Goal: Task Accomplishment & Management: Complete application form

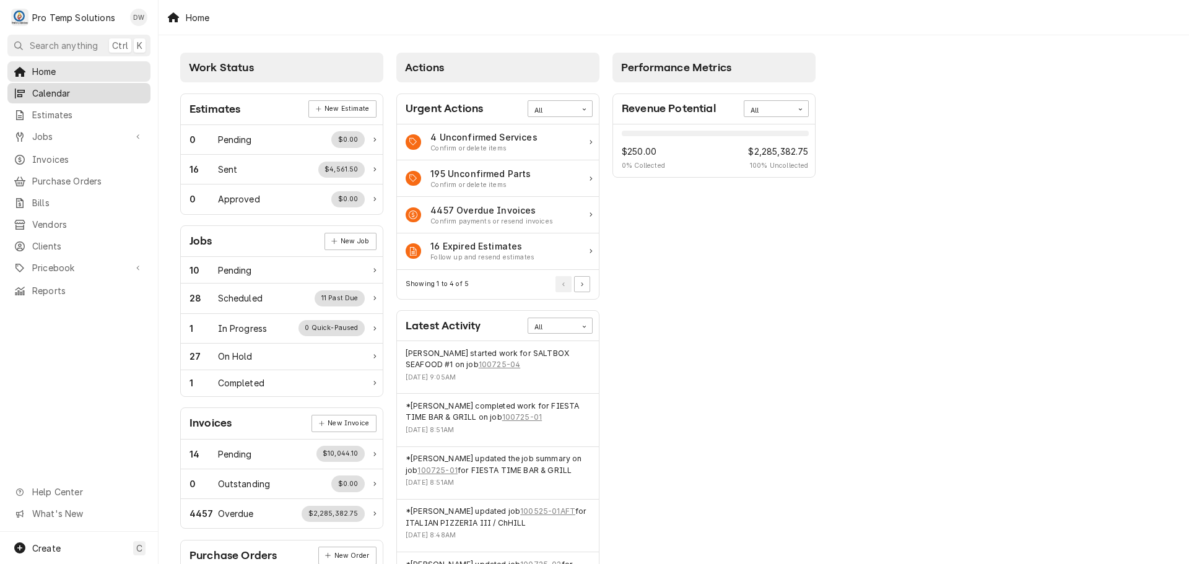
click at [59, 93] on span "Calendar" at bounding box center [88, 93] width 112 height 13
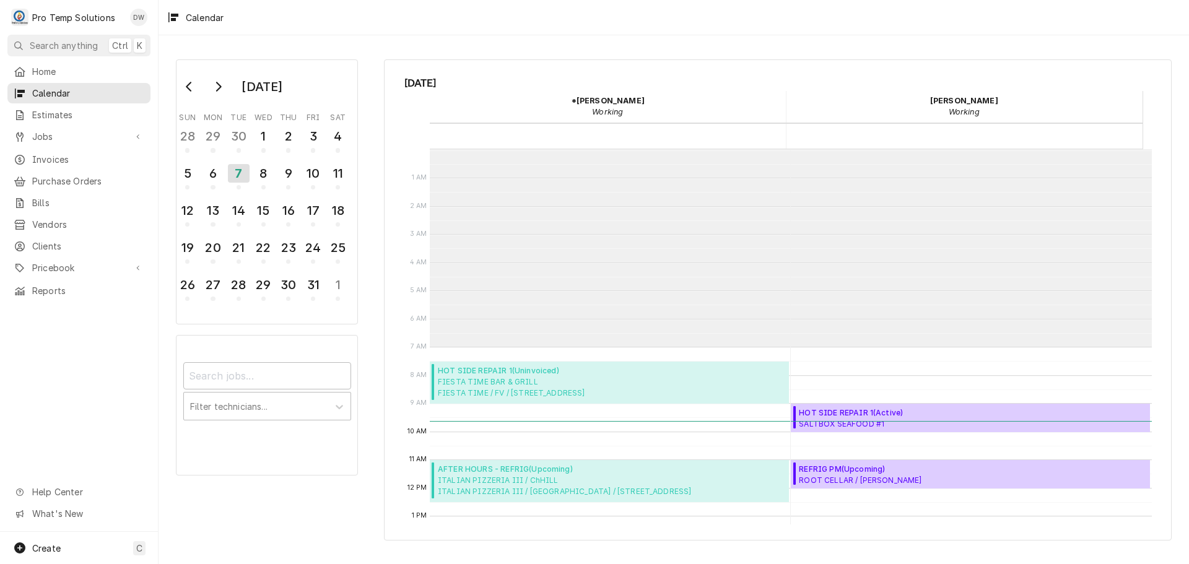
scroll to position [198, 0]
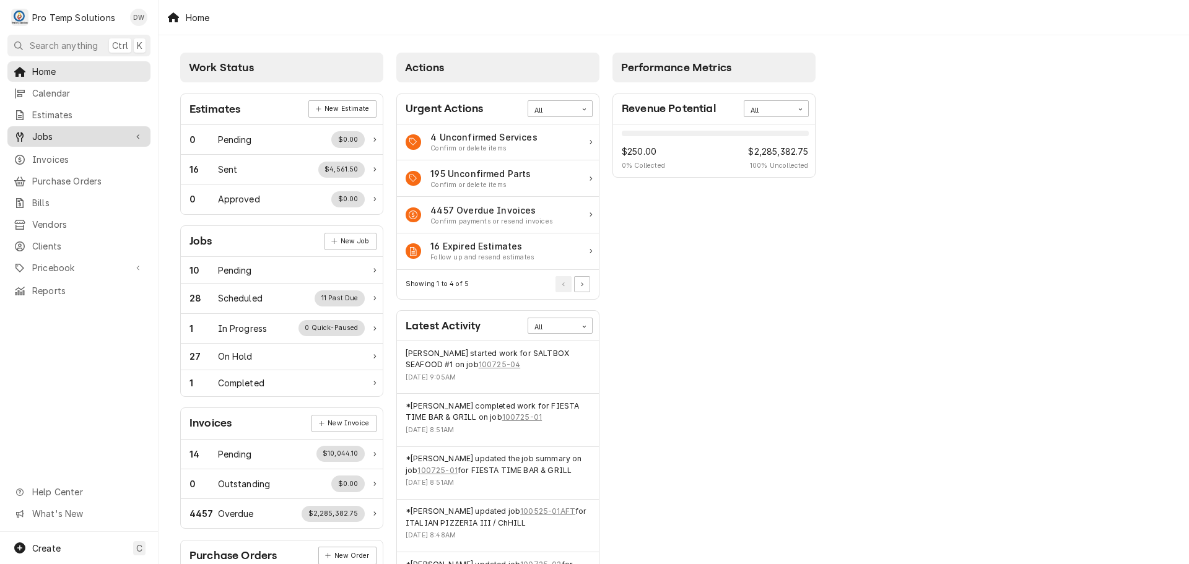
click at [55, 133] on span "Jobs" at bounding box center [79, 136] width 94 height 13
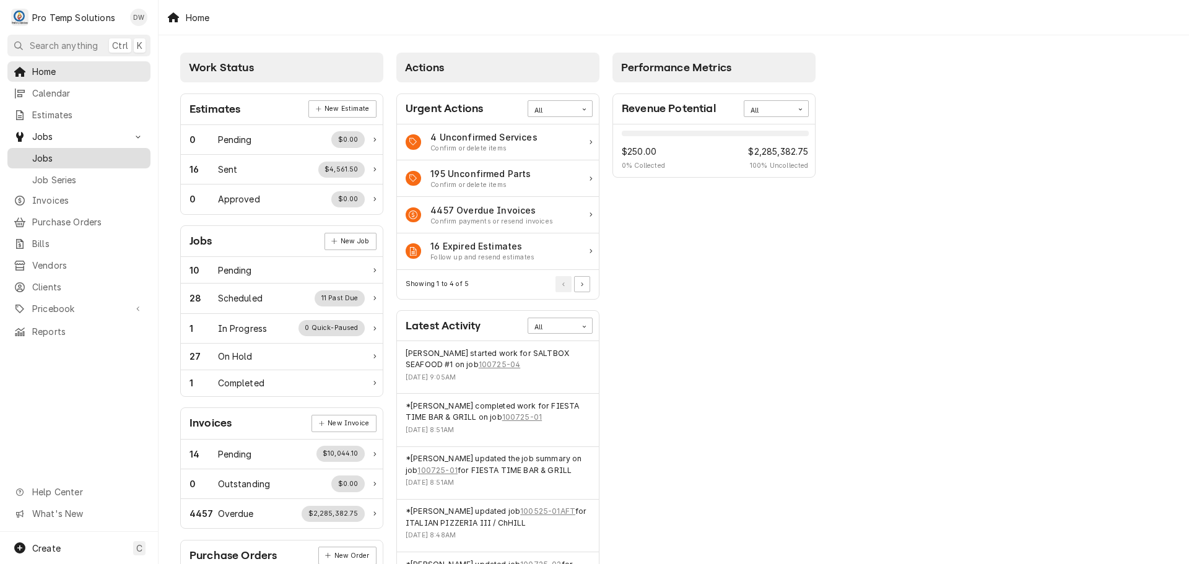
click at [50, 152] on span "Jobs" at bounding box center [88, 158] width 112 height 13
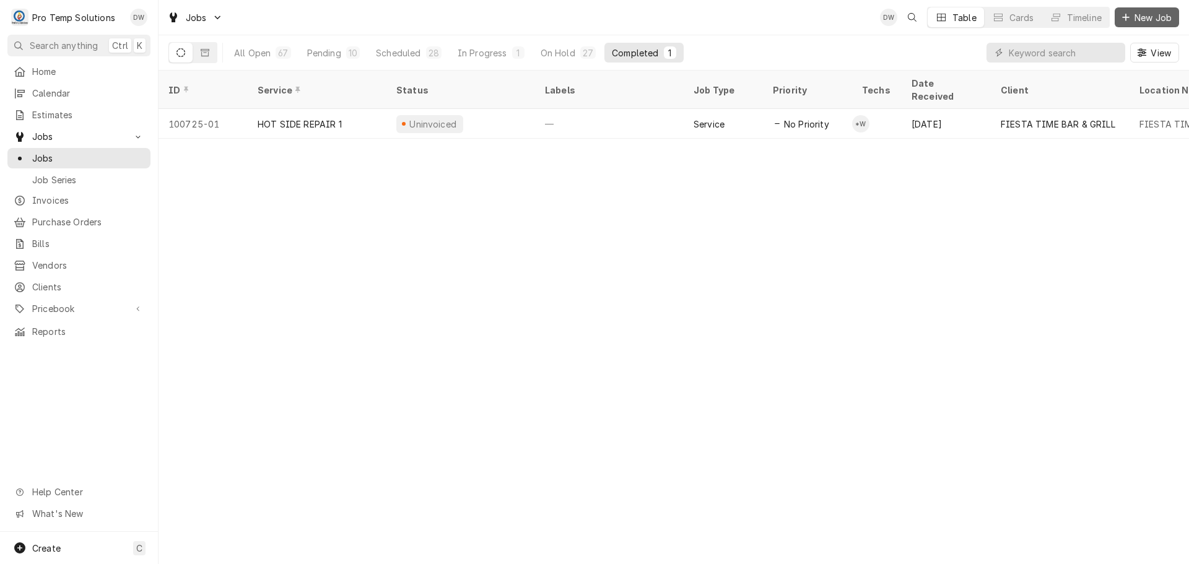
click at [1149, 15] on span "New Job" at bounding box center [1153, 17] width 42 height 13
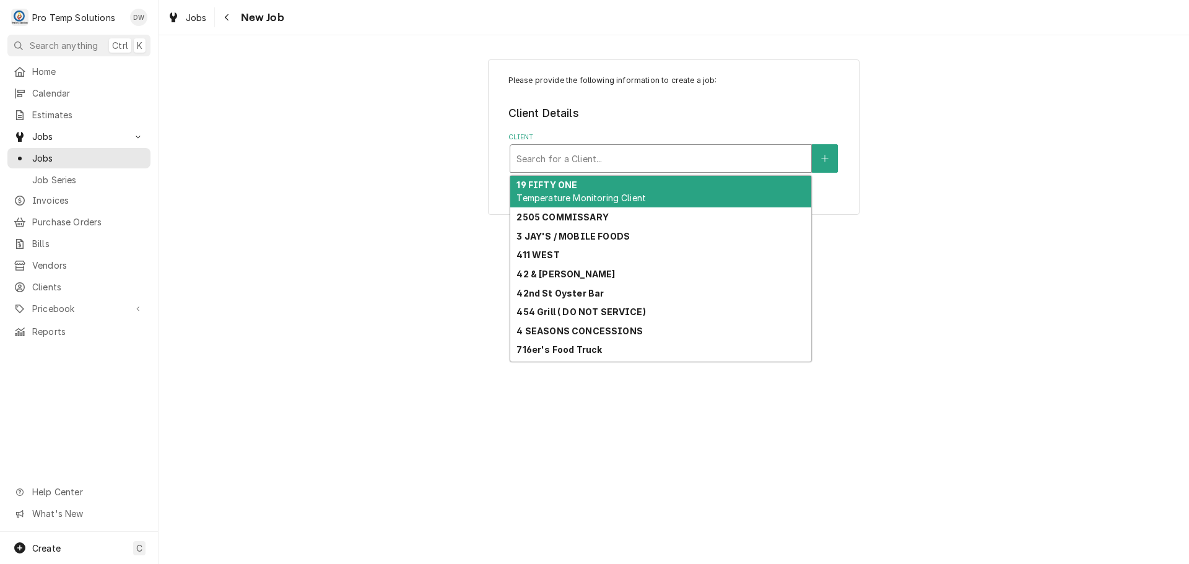
click at [769, 157] on div "Client" at bounding box center [661, 158] width 289 height 22
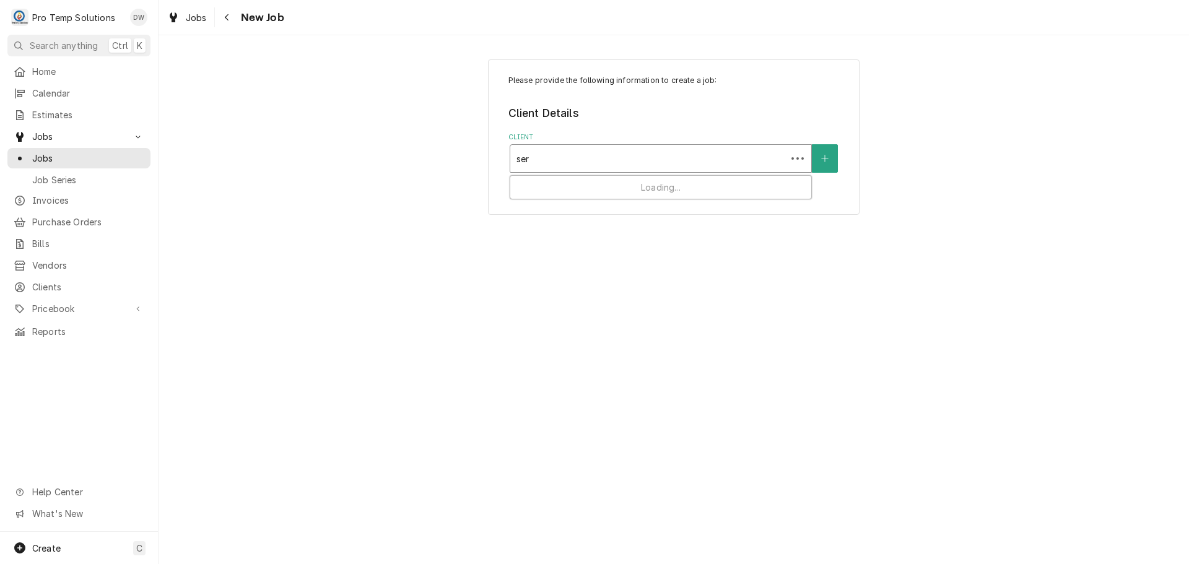
type input "sera"
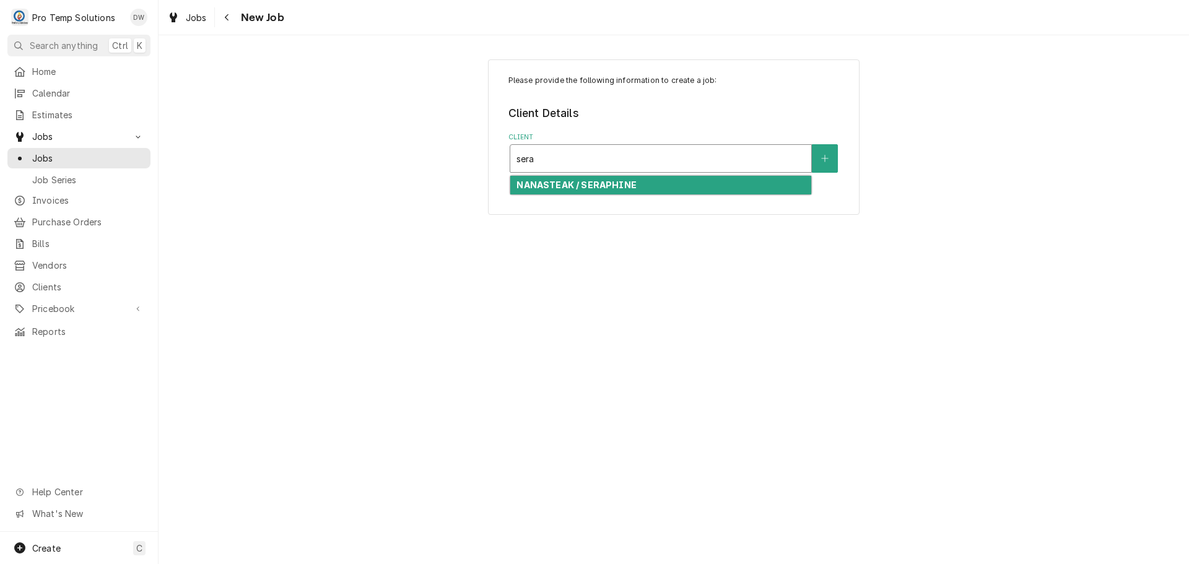
click at [657, 184] on div "NANASTEAK / SERAPHINE" at bounding box center [660, 185] width 301 height 19
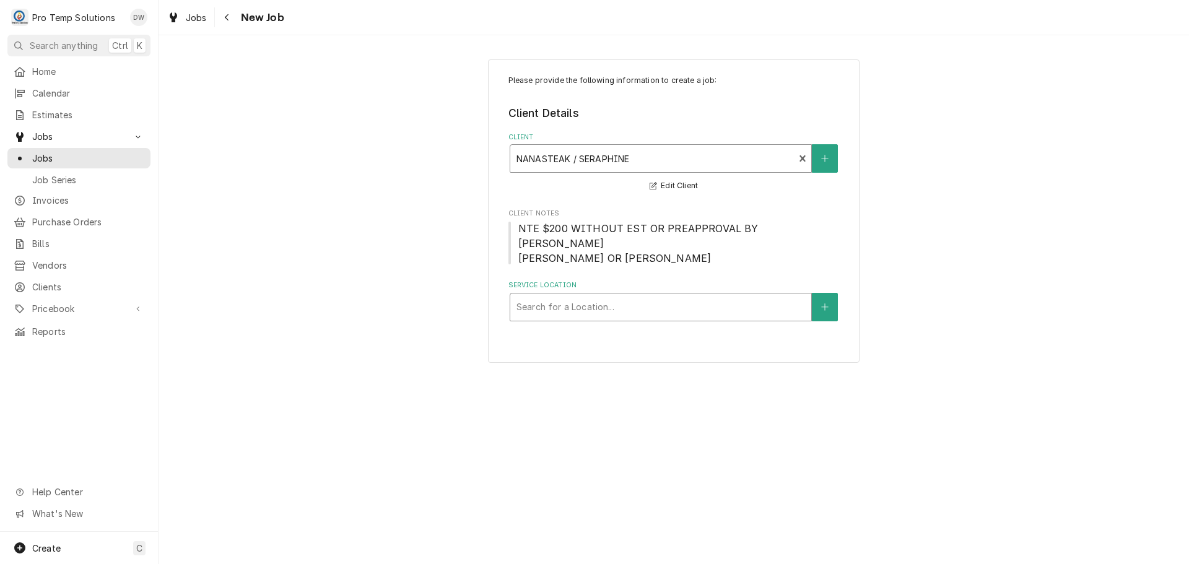
click at [702, 310] on div "Service Location" at bounding box center [661, 307] width 289 height 22
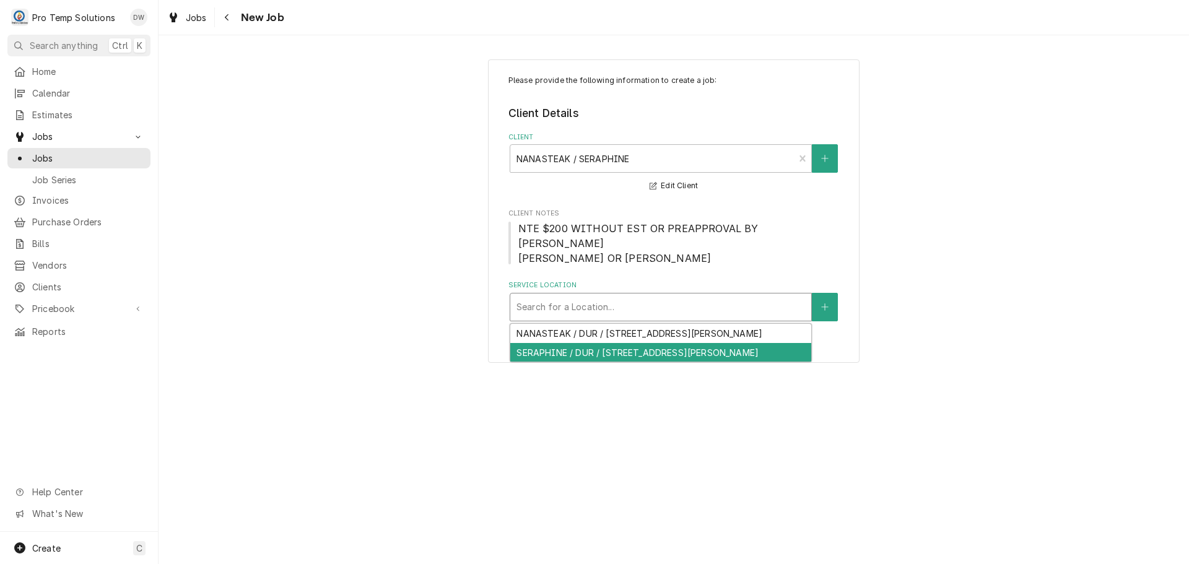
click at [633, 348] on div "SERAPHINE / DUR / [STREET_ADDRESS][PERSON_NAME]" at bounding box center [660, 352] width 301 height 19
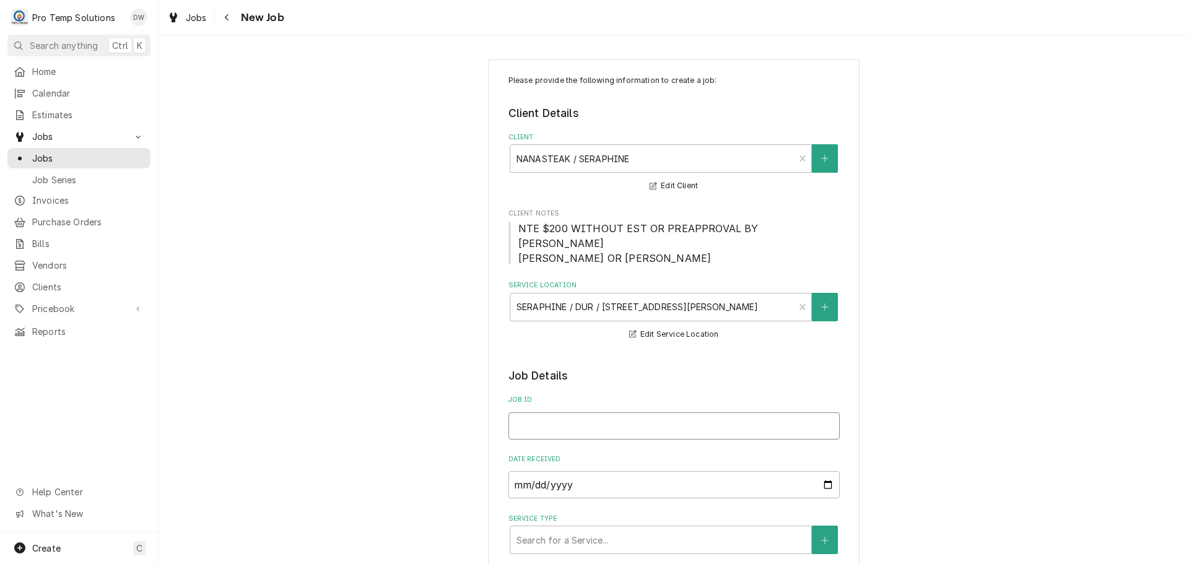
click at [584, 422] on input "Job ID" at bounding box center [674, 426] width 331 height 27
type textarea "x"
type input "1"
type textarea "x"
type input "10"
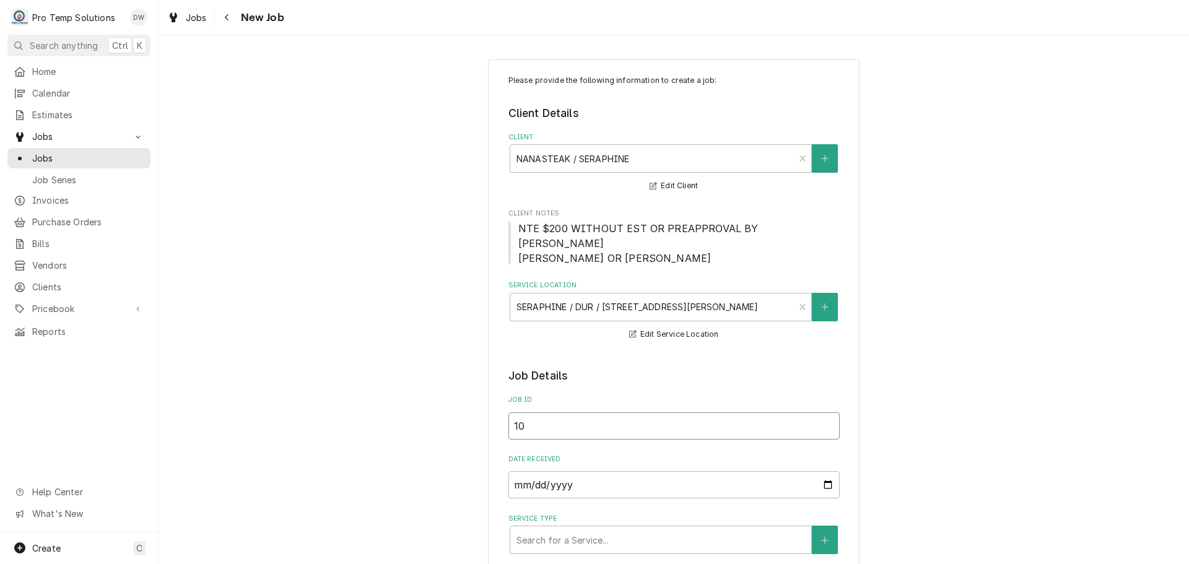
type textarea "x"
type input "100"
type textarea "x"
type input "1007"
type textarea "x"
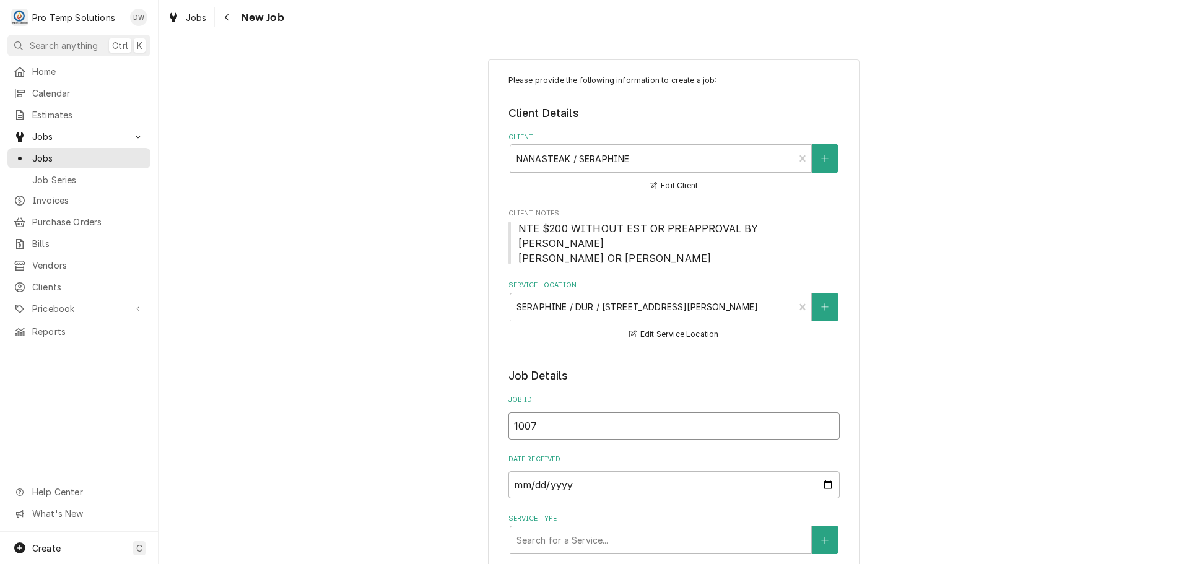
type input "10072"
type textarea "x"
type input "100725"
type textarea "x"
type input "100725-"
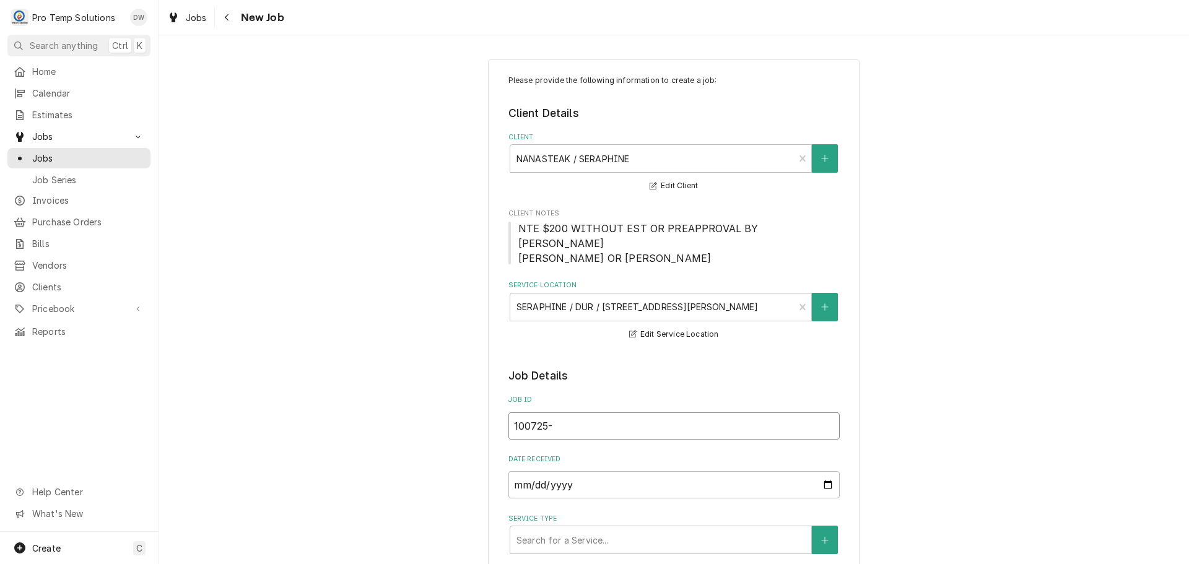
type textarea "x"
type input "100725-0"
type textarea "x"
type input "100725-01"
type textarea "x"
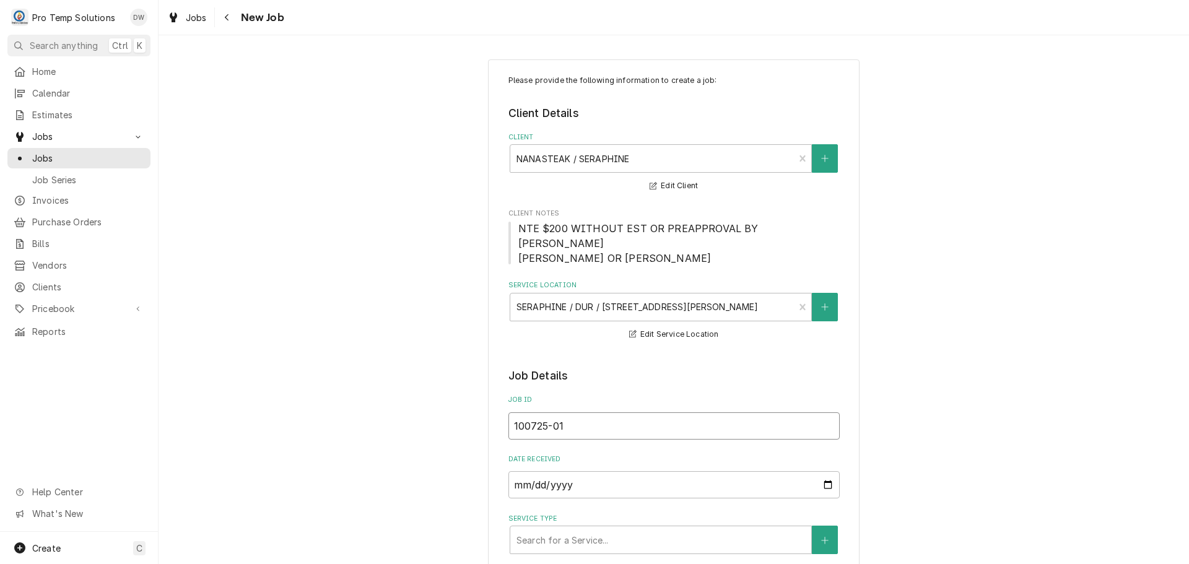
type input "100725-01"
type textarea "x"
type input "100725-0"
type textarea "x"
type input "100725-04"
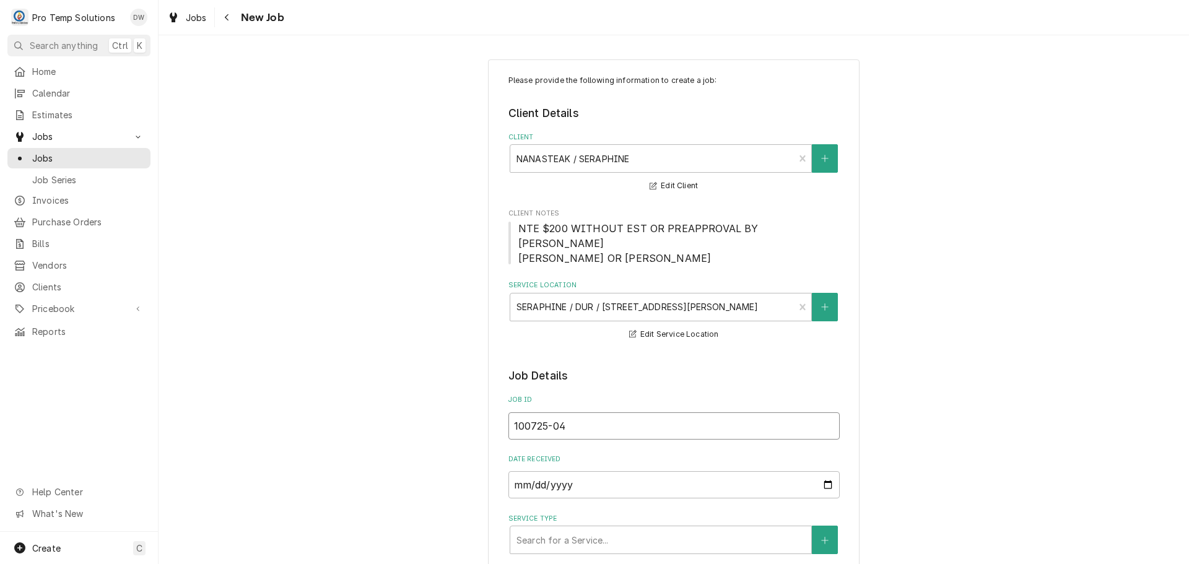
type textarea "x"
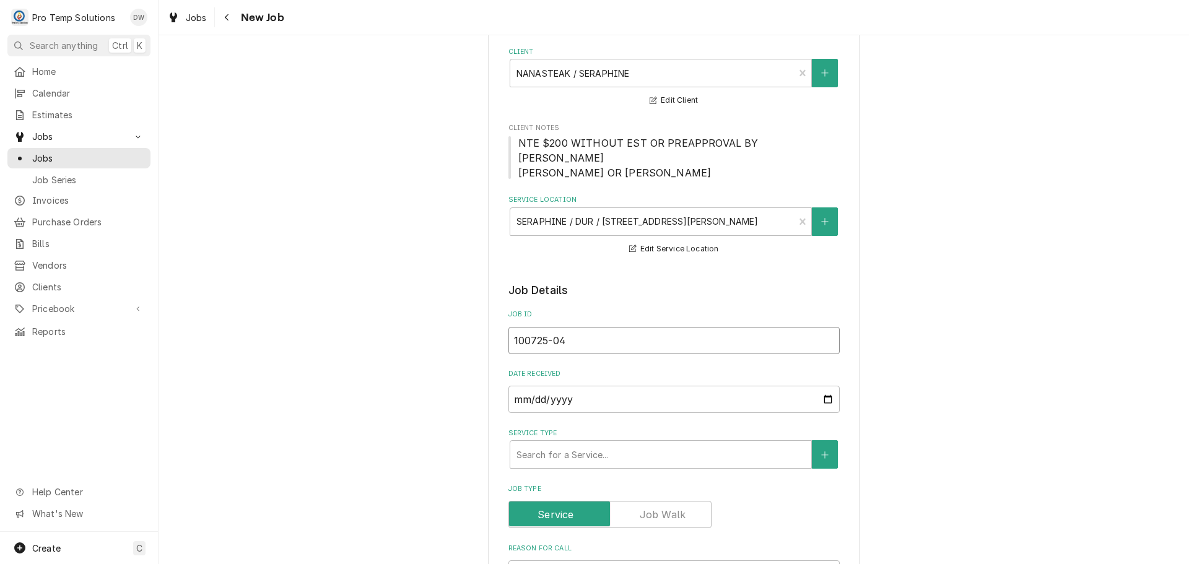
scroll to position [248, 0]
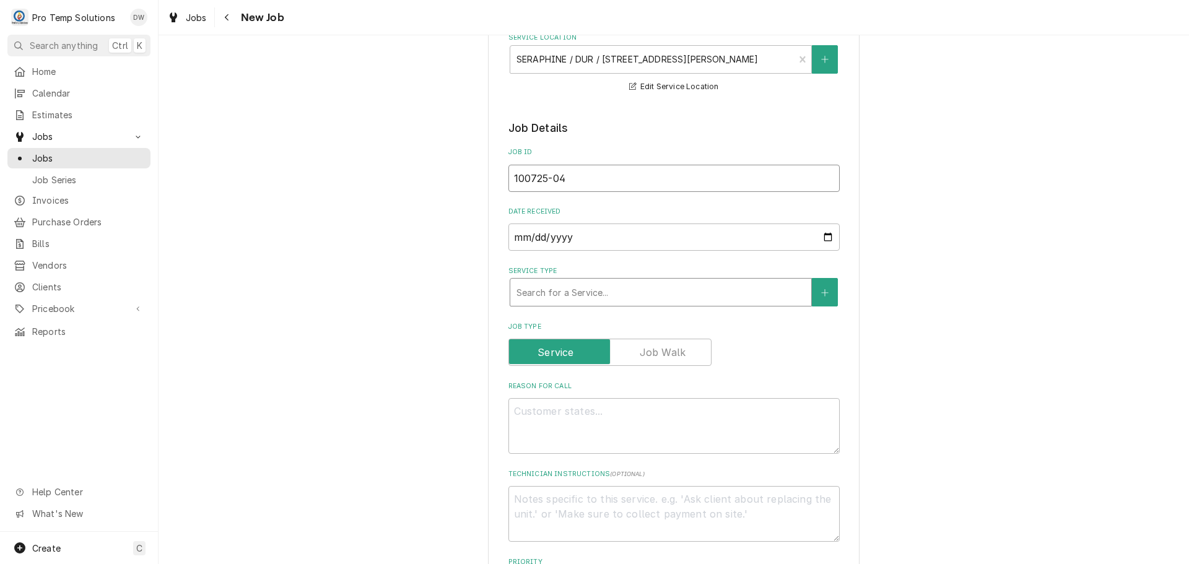
type input "100725-04"
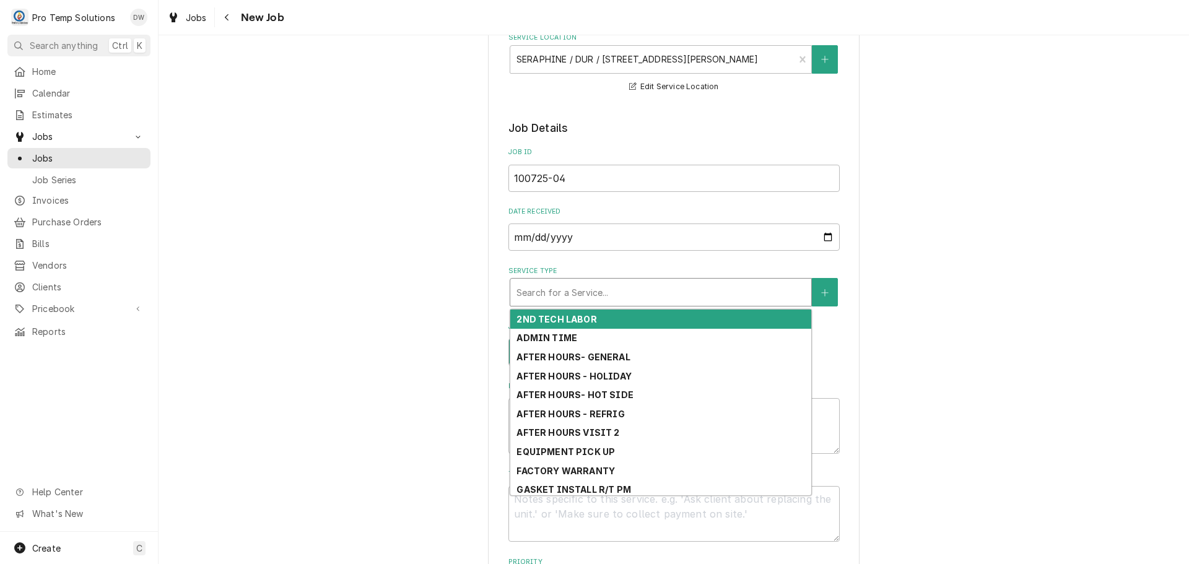
click at [603, 287] on div "Service Type" at bounding box center [661, 292] width 289 height 22
type textarea "x"
type input "r"
type textarea "x"
type input "re"
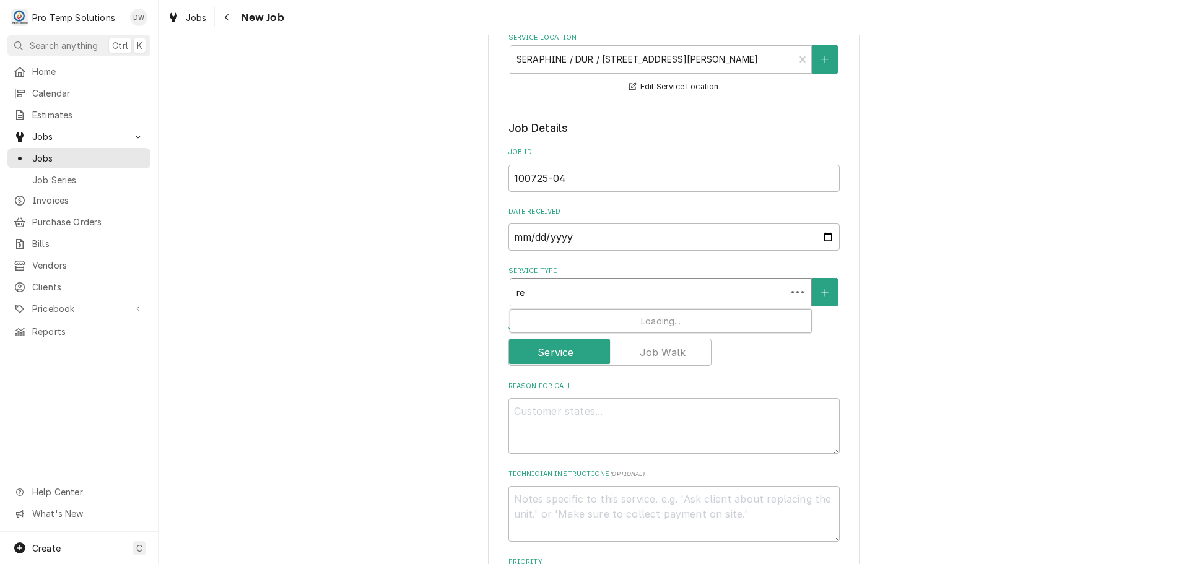
type textarea "x"
type input "ref"
type textarea "x"
type input "refr"
type textarea "x"
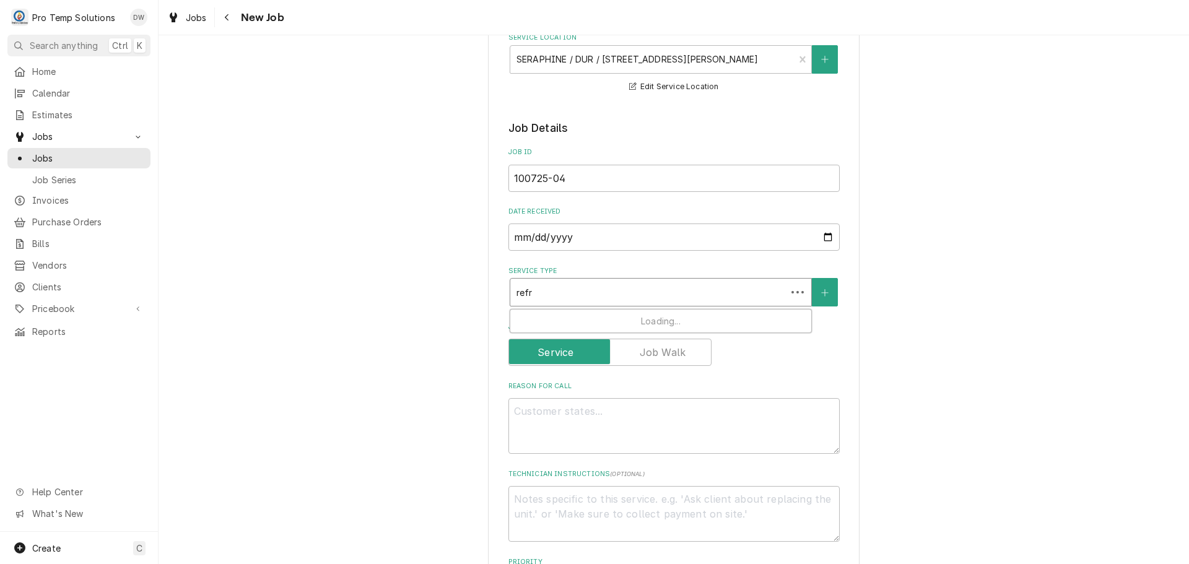
type input "refri"
type textarea "x"
type input "refrig"
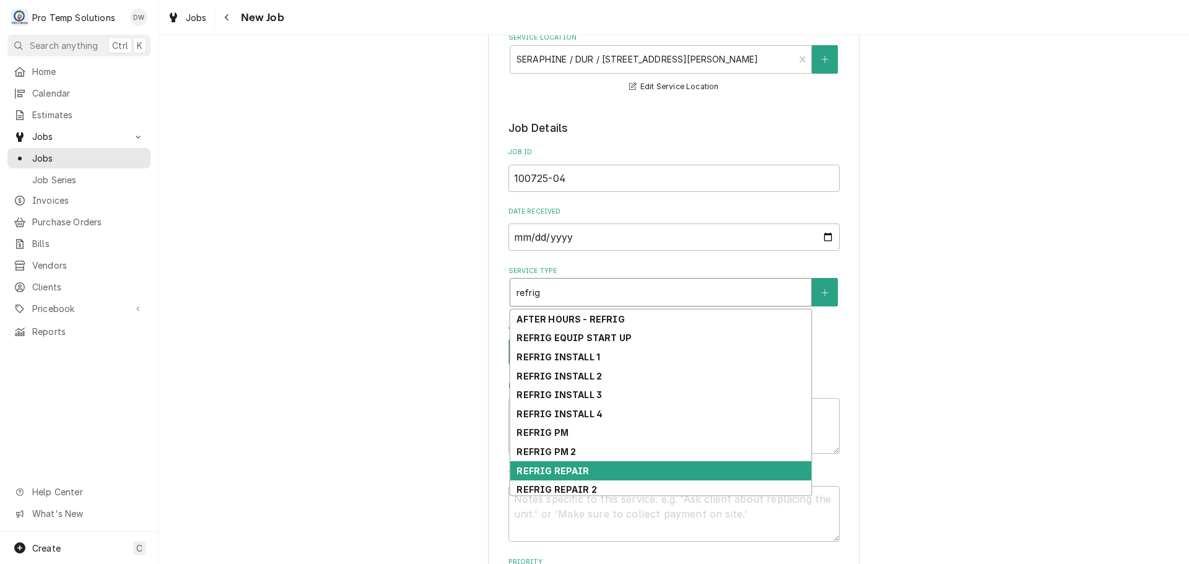
click at [608, 468] on div "REFRIG REPAIR" at bounding box center [660, 471] width 301 height 19
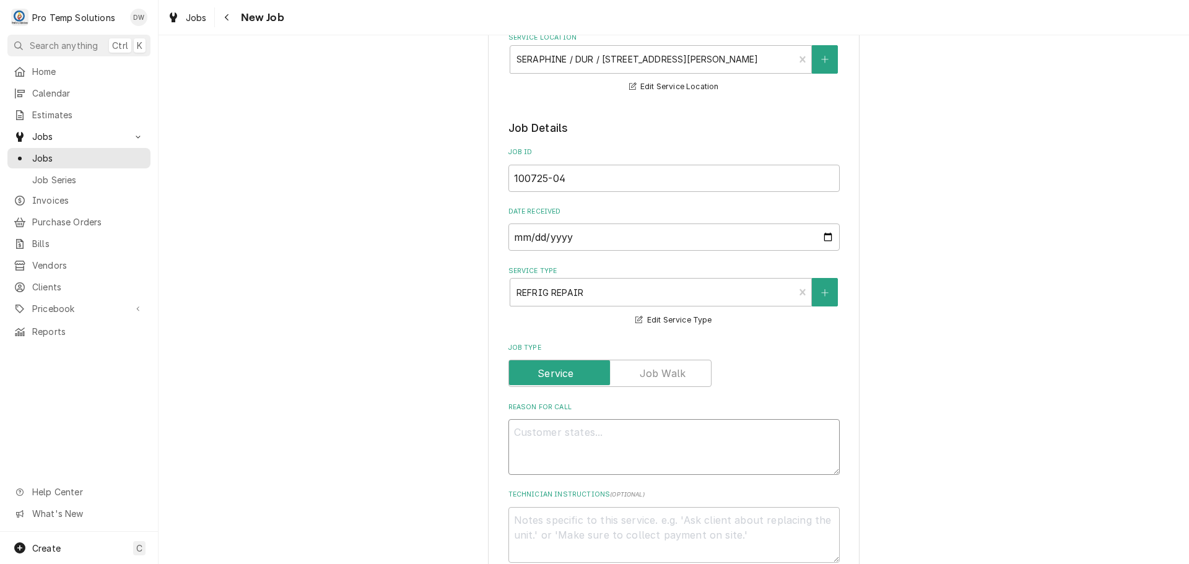
click at [617, 437] on textarea "Reason For Call" at bounding box center [674, 447] width 331 height 56
type textarea "x"
type textarea "W"
type textarea "x"
type textarea "WI"
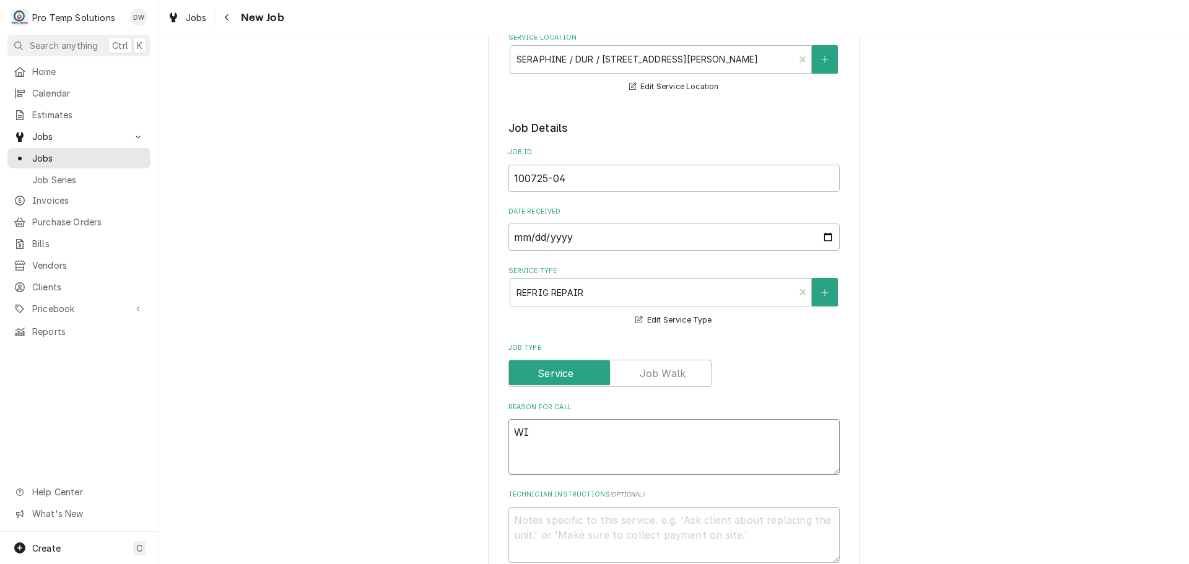
type textarea "x"
type textarea "WIF"
type textarea "x"
type textarea "WIF"
type textarea "x"
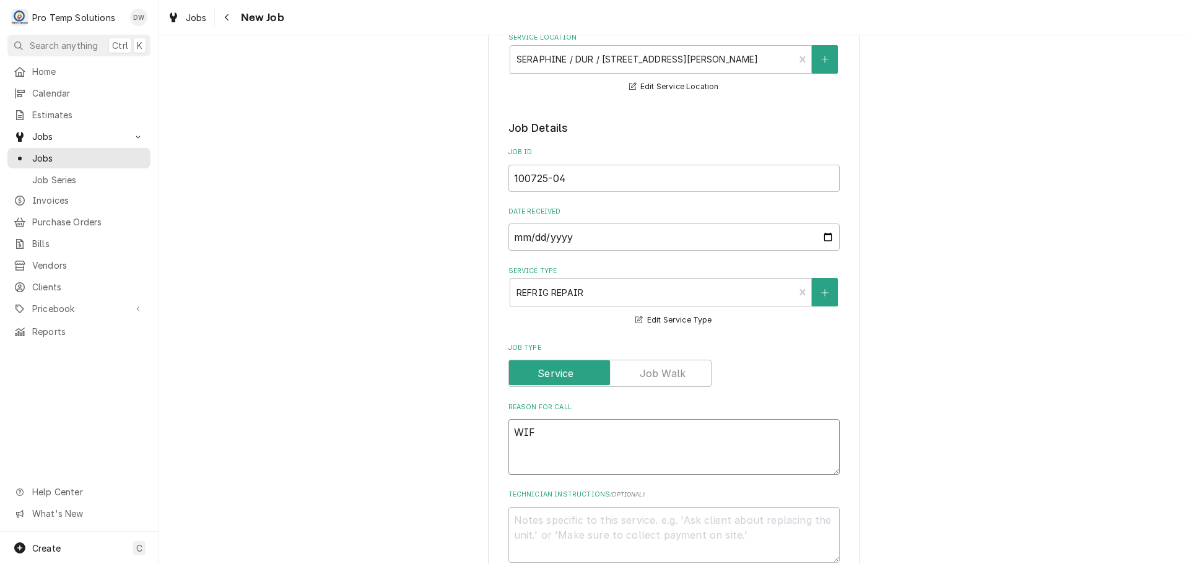
type textarea "WIF D"
type textarea "x"
type textarea "WIF DO"
type textarea "x"
type textarea "WIF DOW"
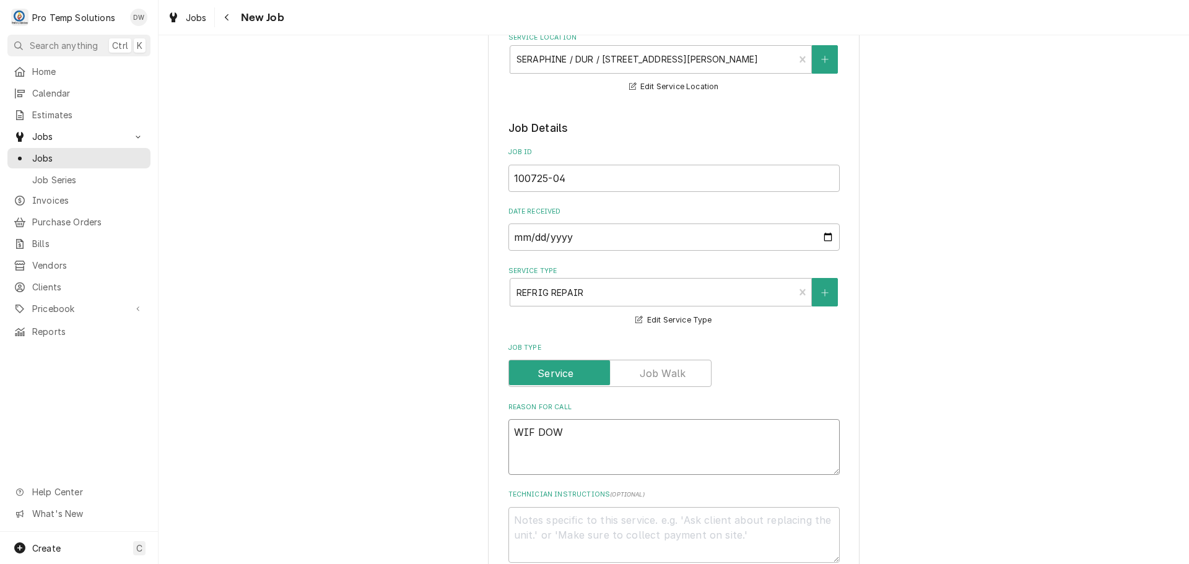
type textarea "x"
type textarea "WIF DOWN"
type textarea "x"
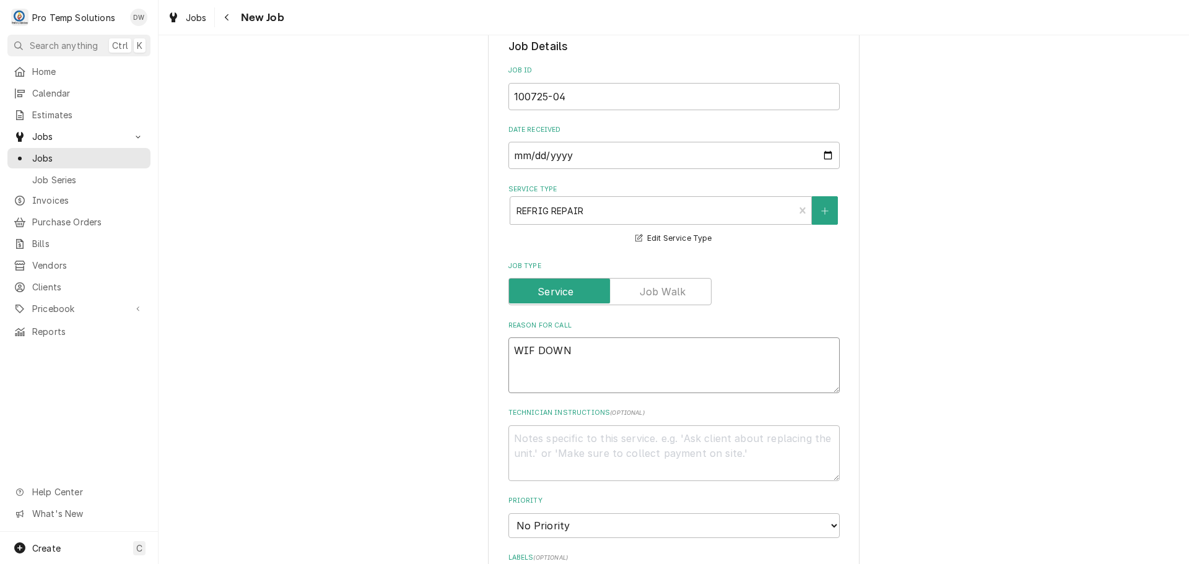
scroll to position [496, 0]
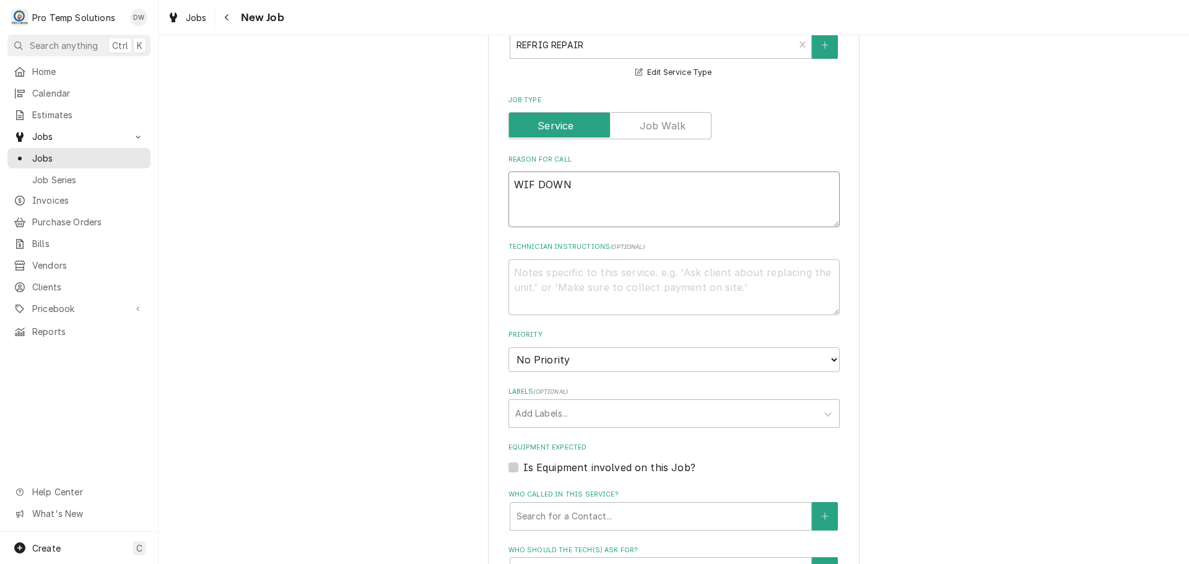
type textarea "WIF DOWN"
click at [523, 466] on label "Is Equipment involved on this Job?" at bounding box center [609, 467] width 172 height 15
click at [523, 466] on input "Equipment Expected" at bounding box center [688, 473] width 331 height 27
checkbox input "true"
type textarea "x"
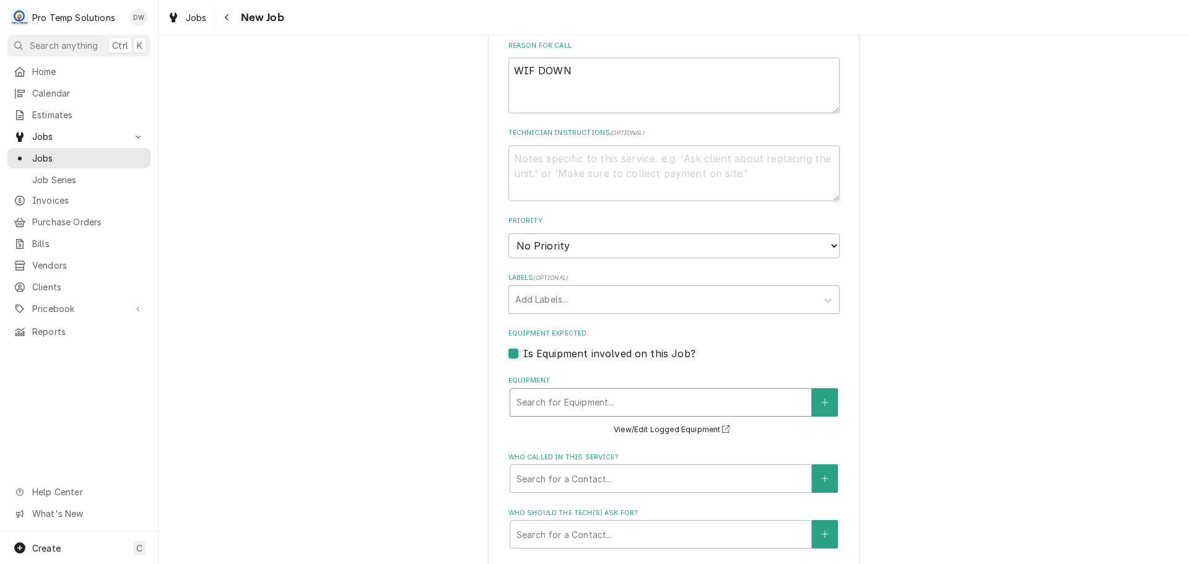
scroll to position [619, 0]
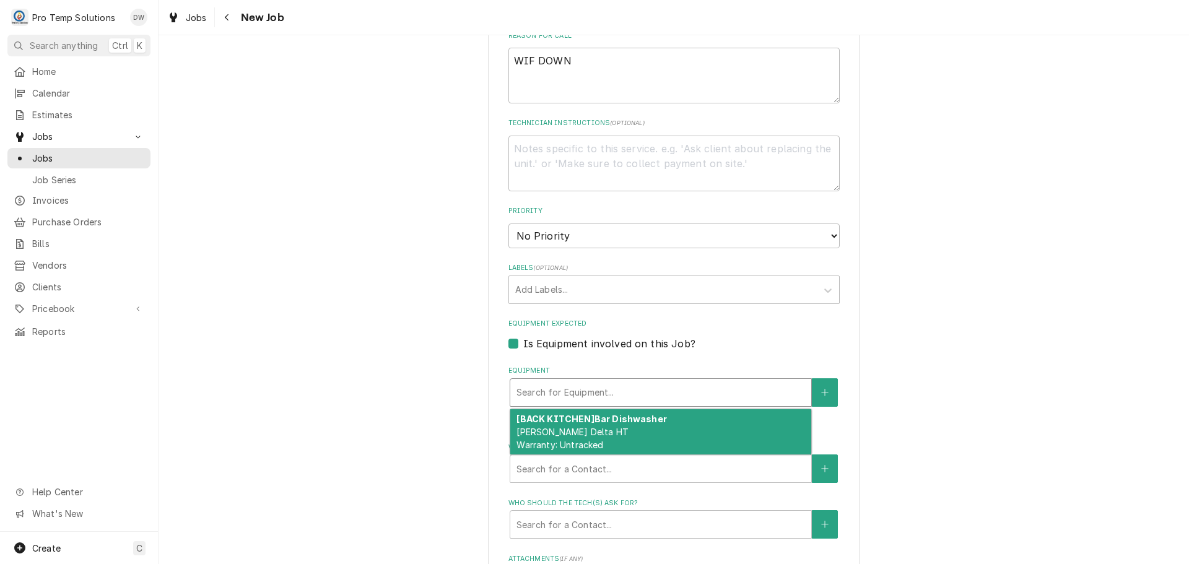
click at [665, 396] on div "Equipment" at bounding box center [661, 393] width 289 height 22
click at [821, 392] on icon "Create New Equipment" at bounding box center [824, 392] width 7 height 9
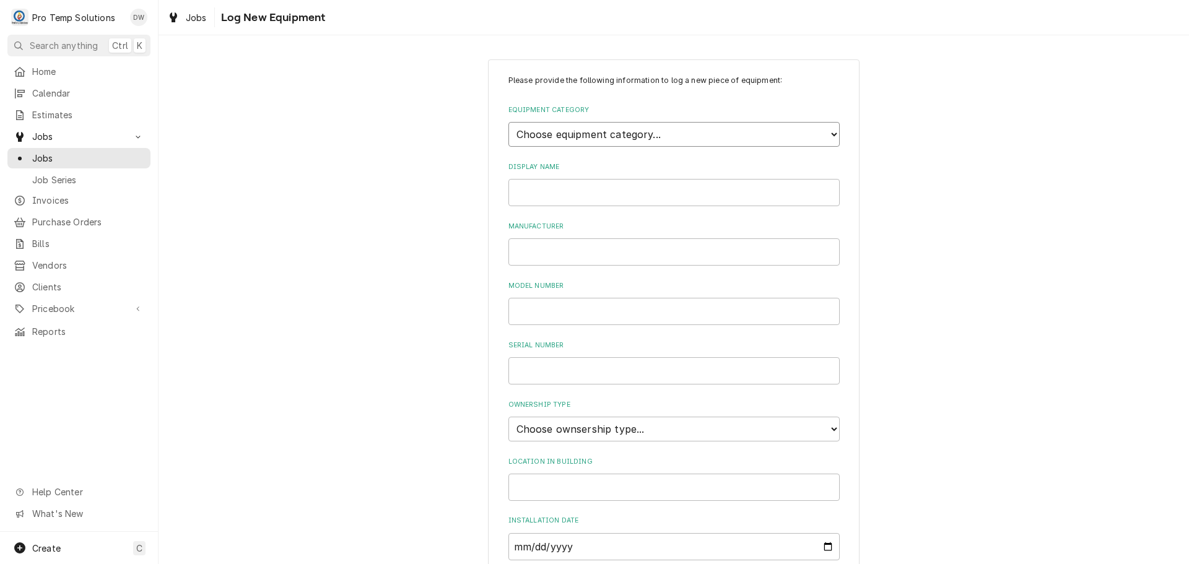
click at [828, 132] on select "Choose equipment category... Cooking Equipment Fryers Ice Machines Ovens and Ra…" at bounding box center [674, 134] width 331 height 25
select select "8"
click at [509, 122] on select "Choose equipment category... Cooking Equipment Fryers Ice Machines Ovens and Ra…" at bounding box center [674, 134] width 331 height 25
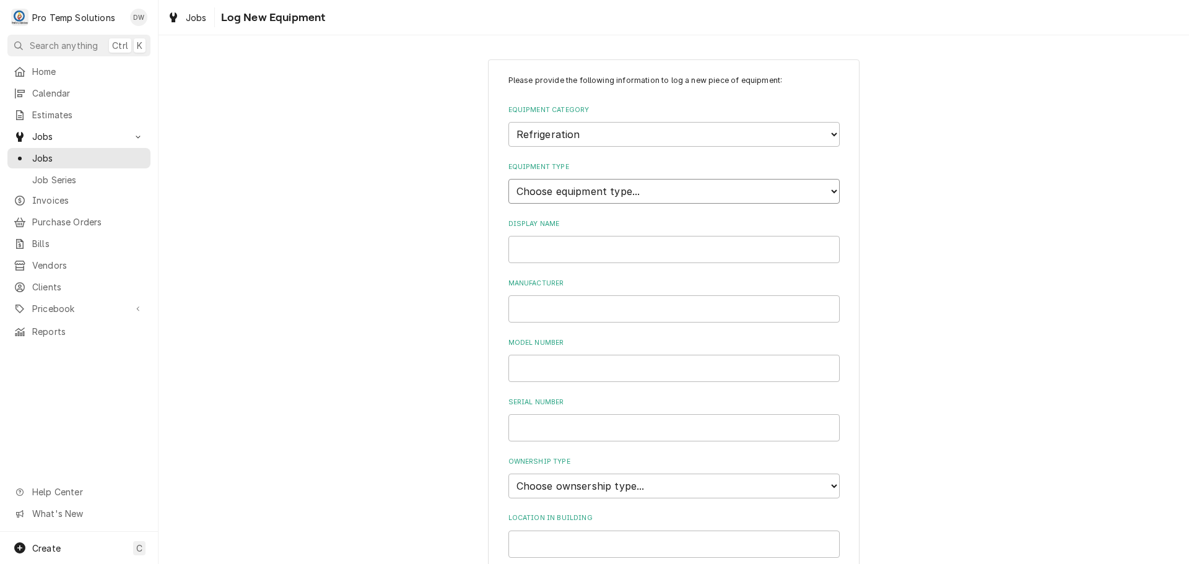
click at [778, 189] on select "Choose equipment type... Bar Refrigeration Blast Chiller Chef Base Freezer Chef…" at bounding box center [674, 191] width 331 height 25
select select "76"
click at [509, 179] on select "Choose equipment type... Bar Refrigeration Blast Chiller Chef Base Freezer Chef…" at bounding box center [674, 191] width 331 height 25
click at [626, 243] on input "Display Name" at bounding box center [674, 249] width 331 height 27
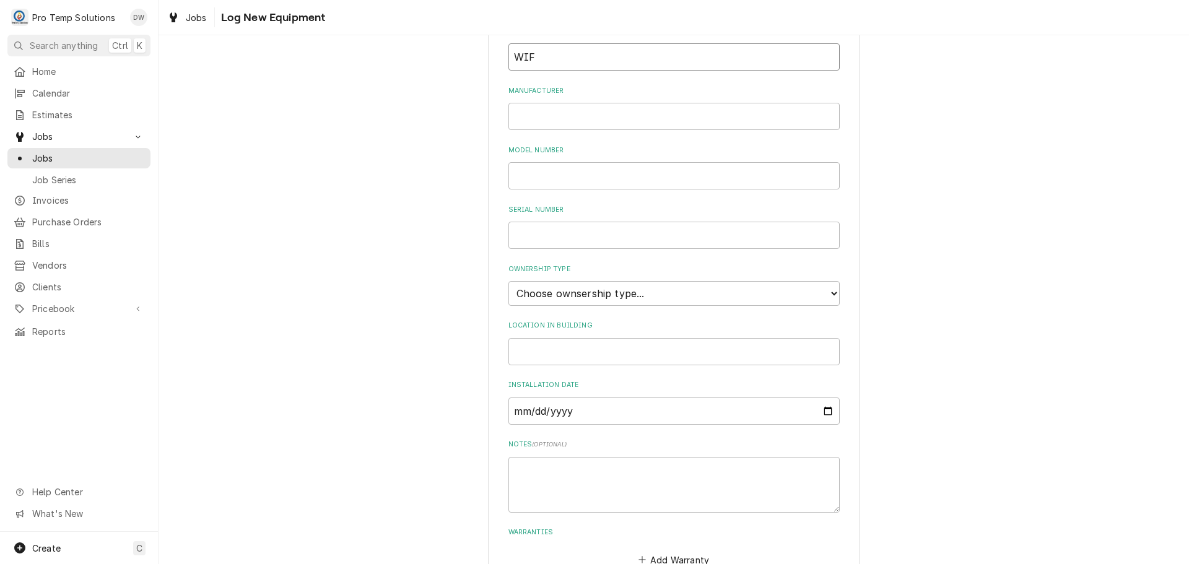
scroll to position [273, 0]
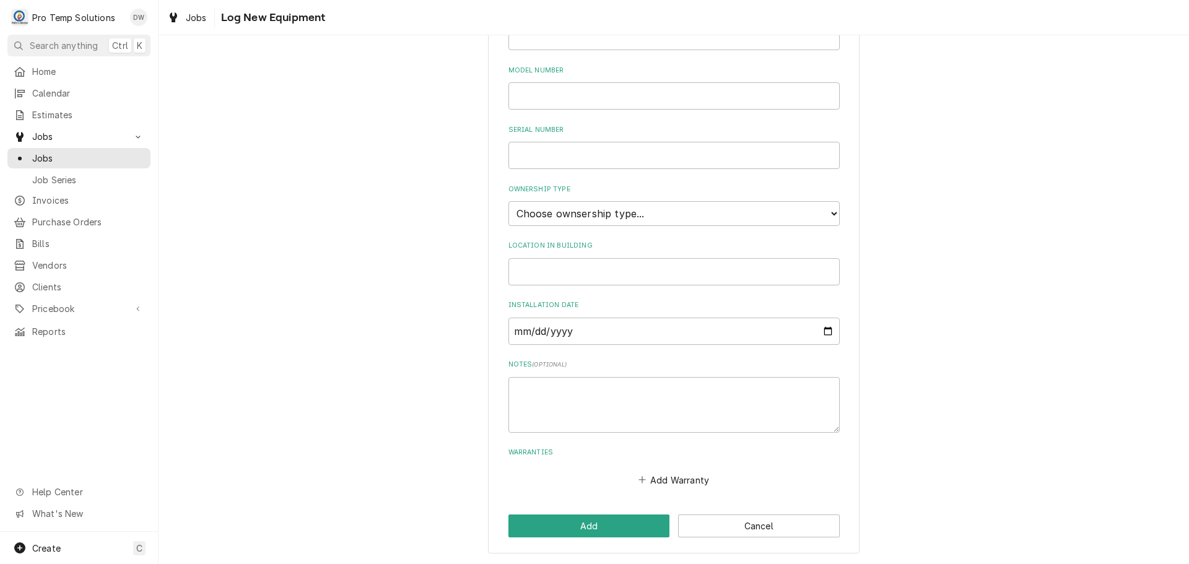
type input "WIF"
click at [619, 211] on select "Choose ownsership type... Unknown Owned Leased Rented" at bounding box center [674, 213] width 331 height 25
select select "0"
click at [509, 201] on select "Choose ownsership type... Unknown Owned Leased Rented" at bounding box center [674, 213] width 331 height 25
click at [584, 269] on input "Location in Building" at bounding box center [674, 271] width 331 height 27
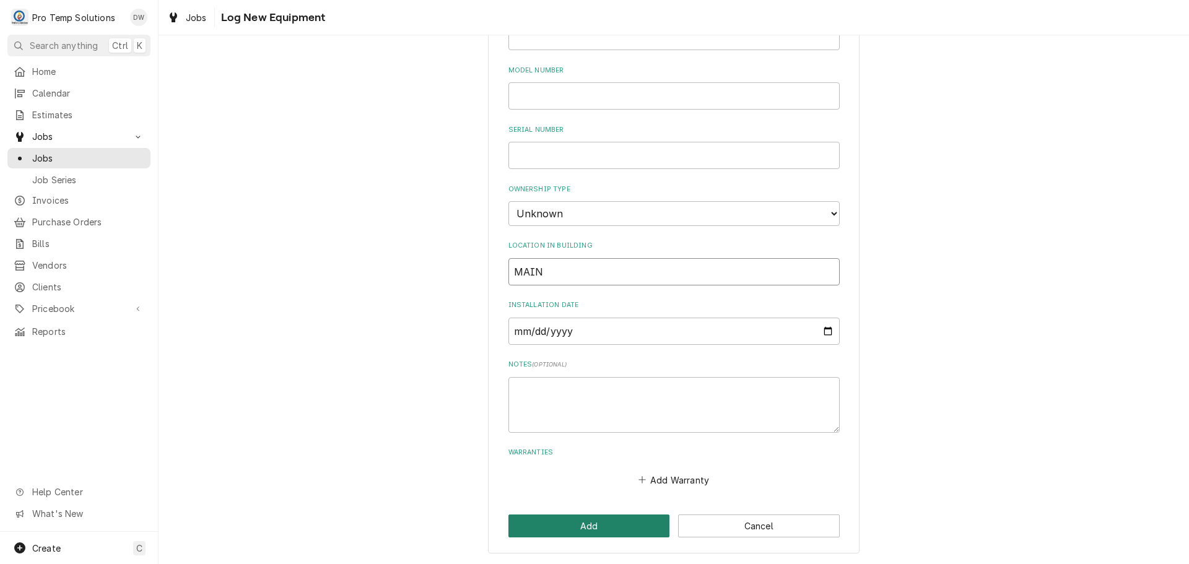
type input "MAIN"
click at [590, 523] on button "Add" at bounding box center [590, 526] width 162 height 23
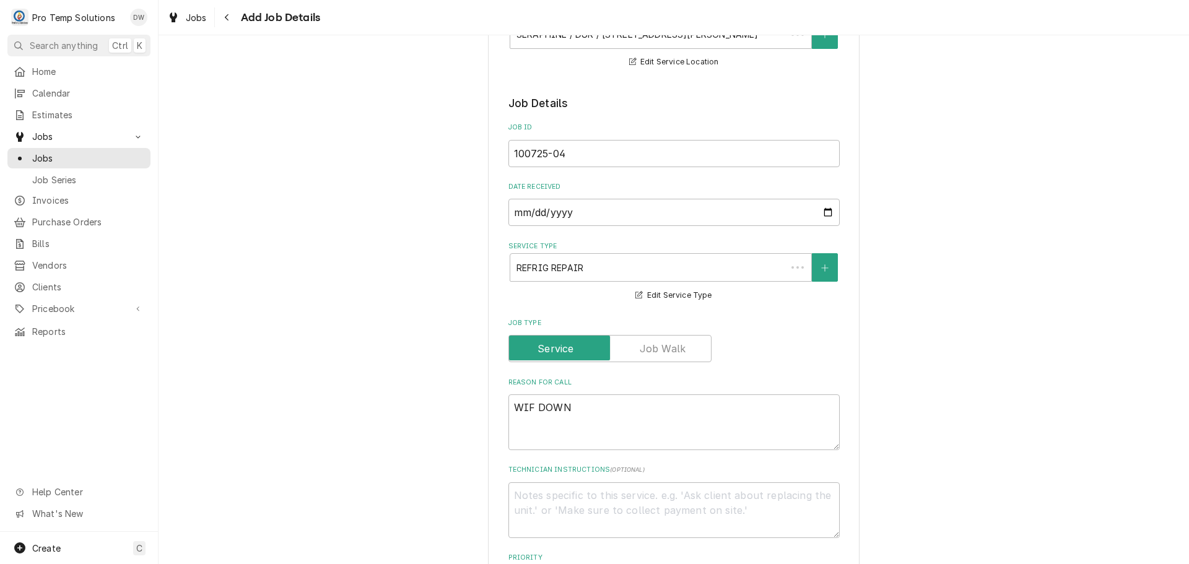
scroll to position [619, 0]
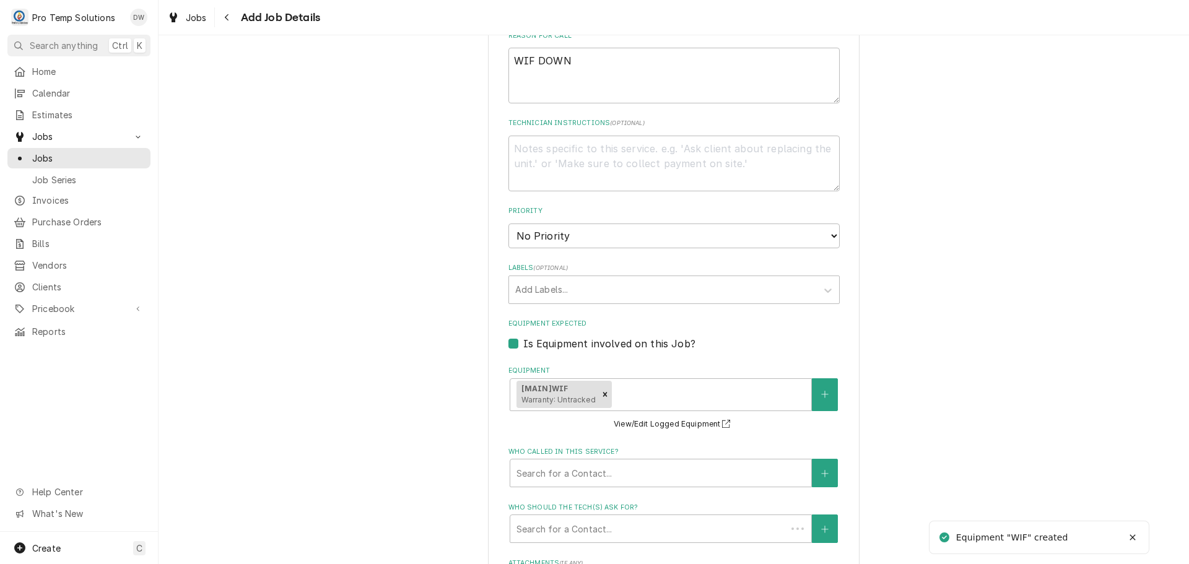
type textarea "x"
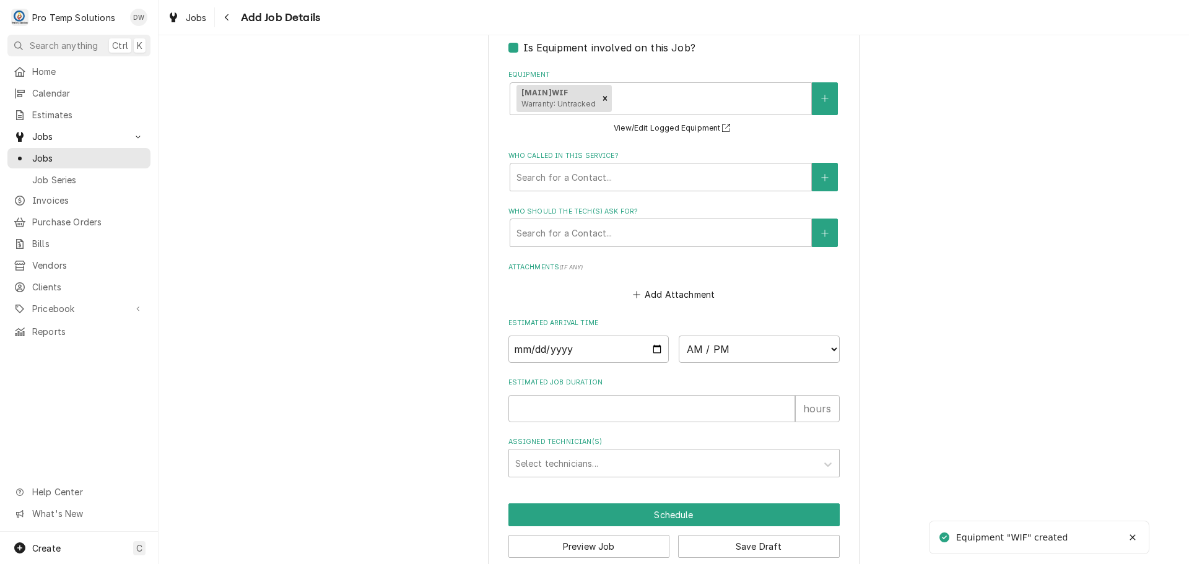
scroll to position [929, 0]
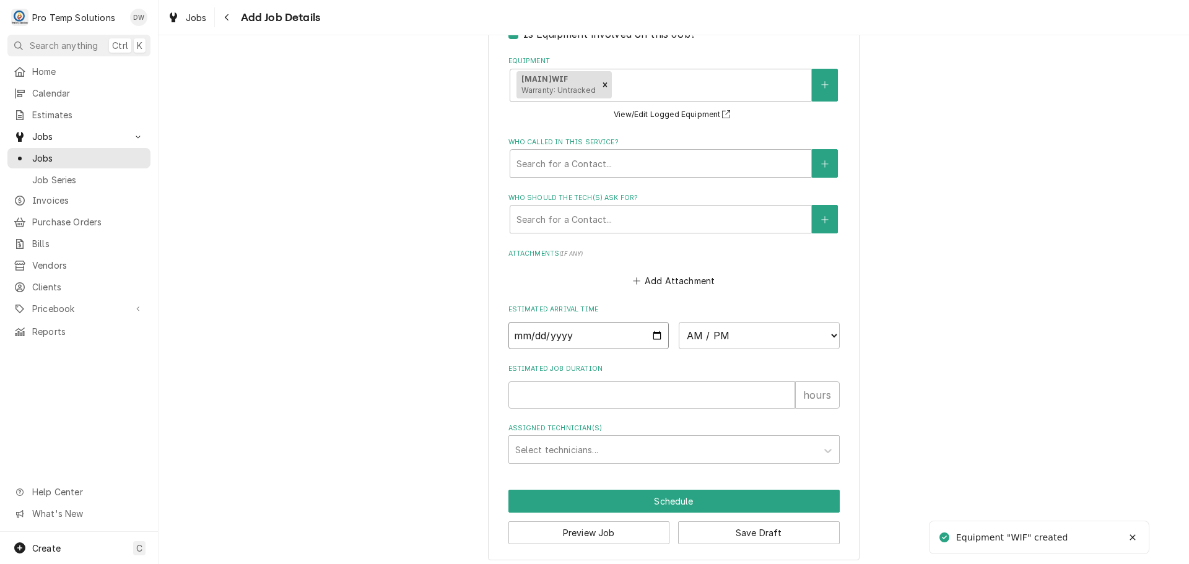
click at [654, 333] on input "Date" at bounding box center [589, 335] width 161 height 27
type input "2025-10-07"
type textarea "x"
click at [830, 334] on select "AM / PM 6:00 AM 6:15 AM 6:30 AM 6:45 AM 7:00 AM 7:15 AM 7:30 AM 7:45 AM 8:00 AM…" at bounding box center [759, 335] width 161 height 27
select select "10:00:00"
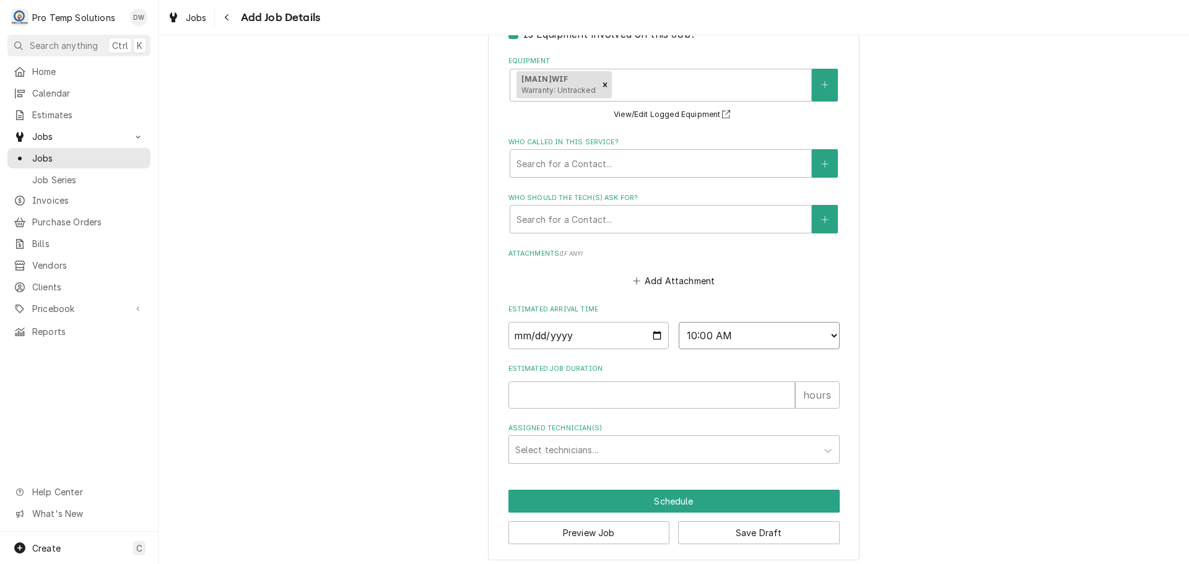
click at [679, 322] on select "AM / PM 6:00 AM 6:15 AM 6:30 AM 6:45 AM 7:00 AM 7:15 AM 7:30 AM 7:45 AM 8:00 AM…" at bounding box center [759, 335] width 161 height 27
click at [733, 390] on input "Estimated Job Duration" at bounding box center [652, 395] width 287 height 27
type textarea "x"
type input "1"
type textarea "x"
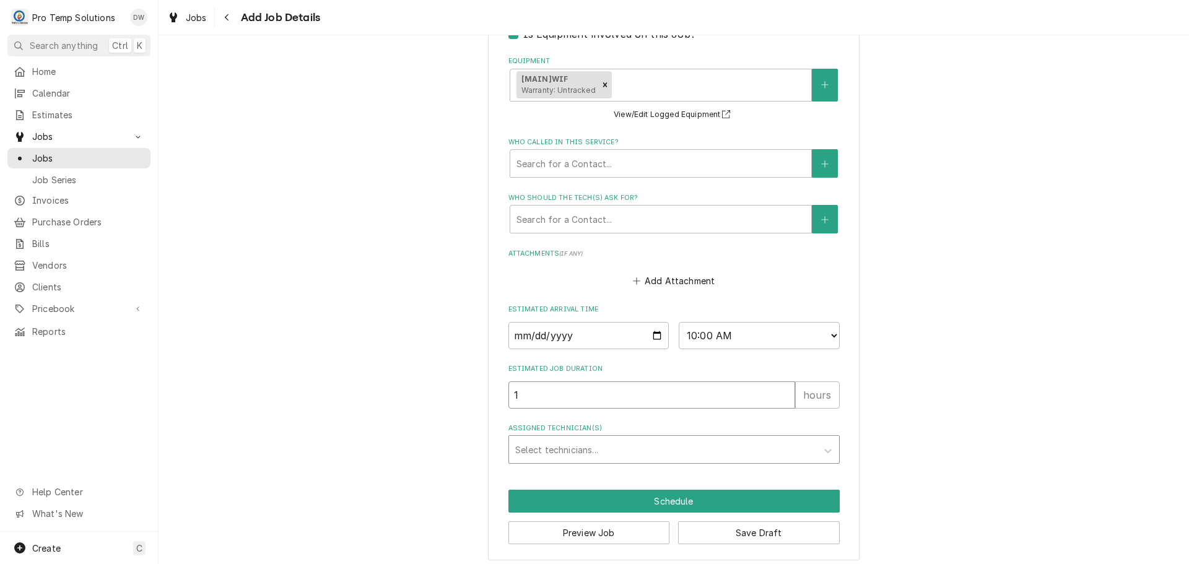
type input "1"
click at [655, 450] on div "Assigned Technician(s)" at bounding box center [662, 450] width 295 height 22
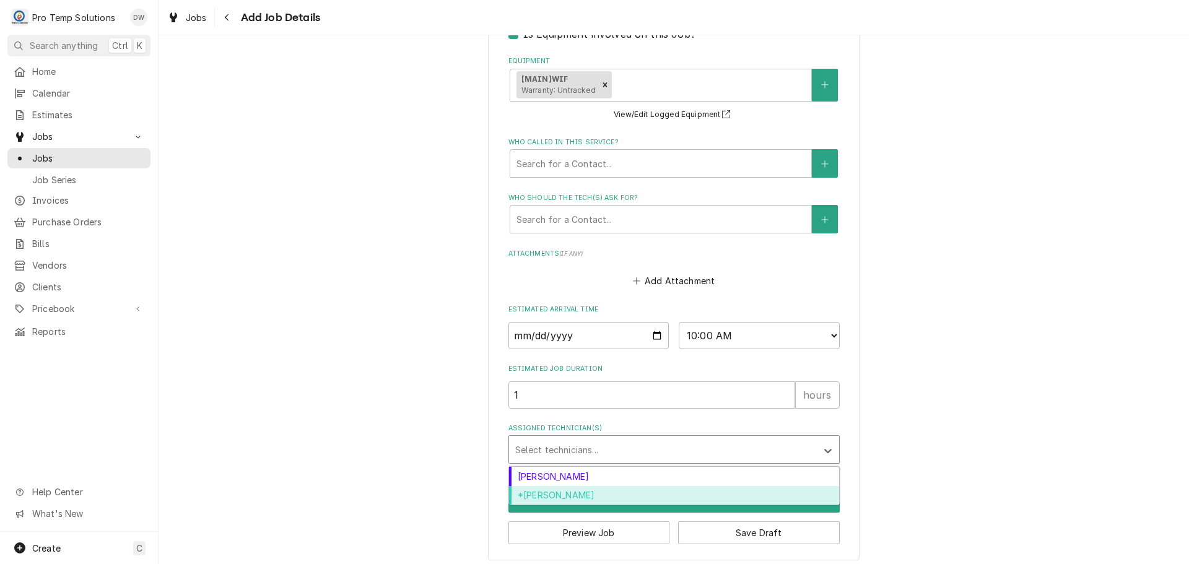
click at [586, 493] on div "*[PERSON_NAME]" at bounding box center [674, 495] width 330 height 19
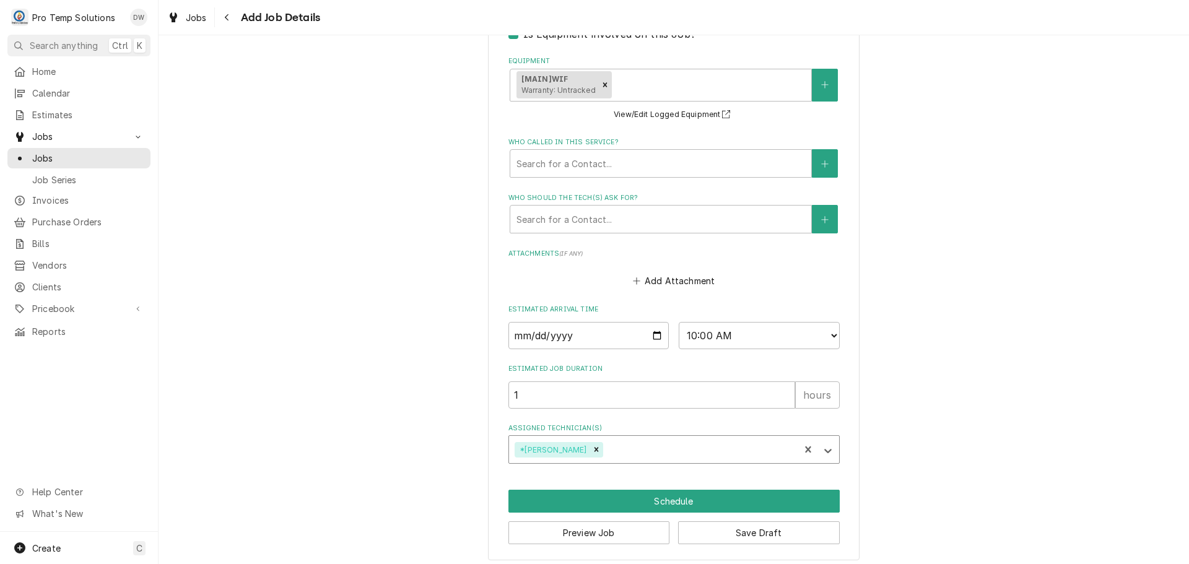
click at [620, 449] on div "Assigned Technician(s)" at bounding box center [699, 450] width 188 height 22
click at [614, 478] on div "[PERSON_NAME]" at bounding box center [674, 476] width 330 height 19
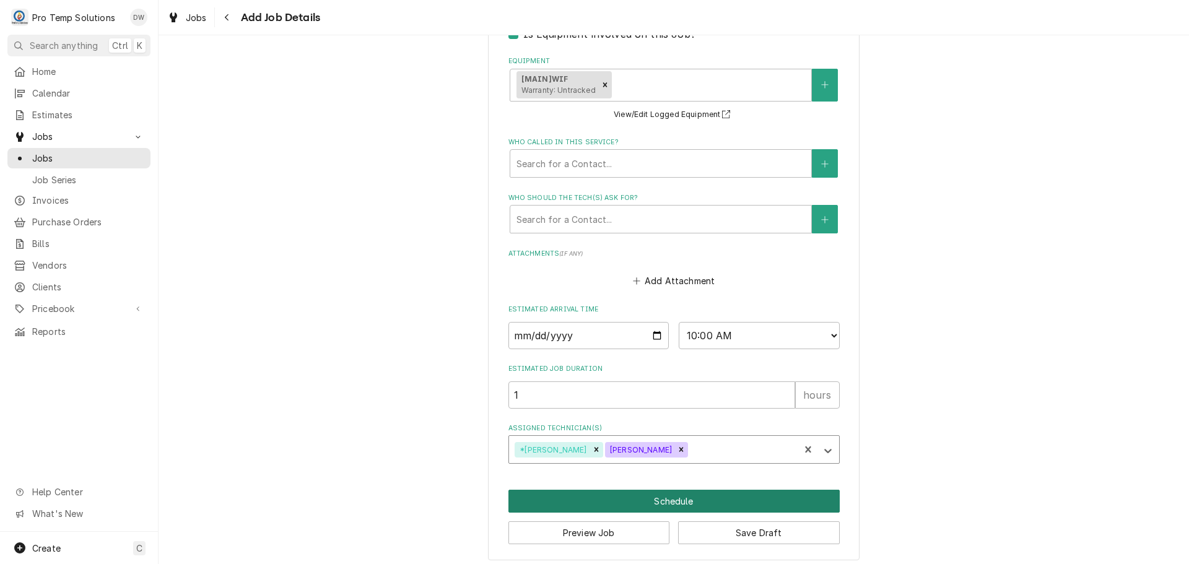
click at [664, 499] on button "Schedule" at bounding box center [674, 501] width 331 height 23
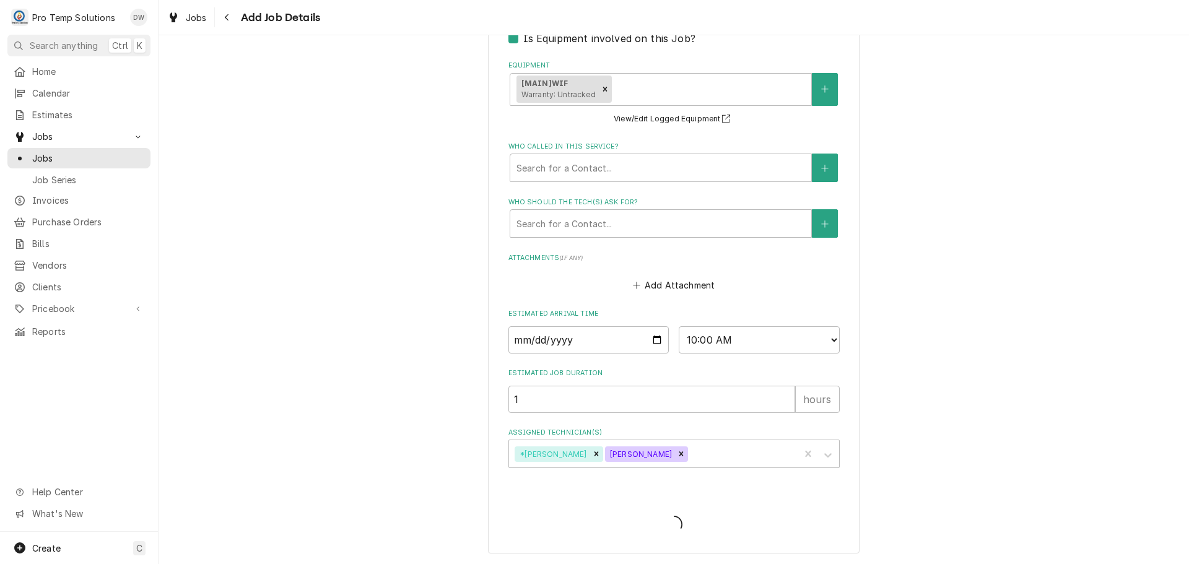
scroll to position [360, 0]
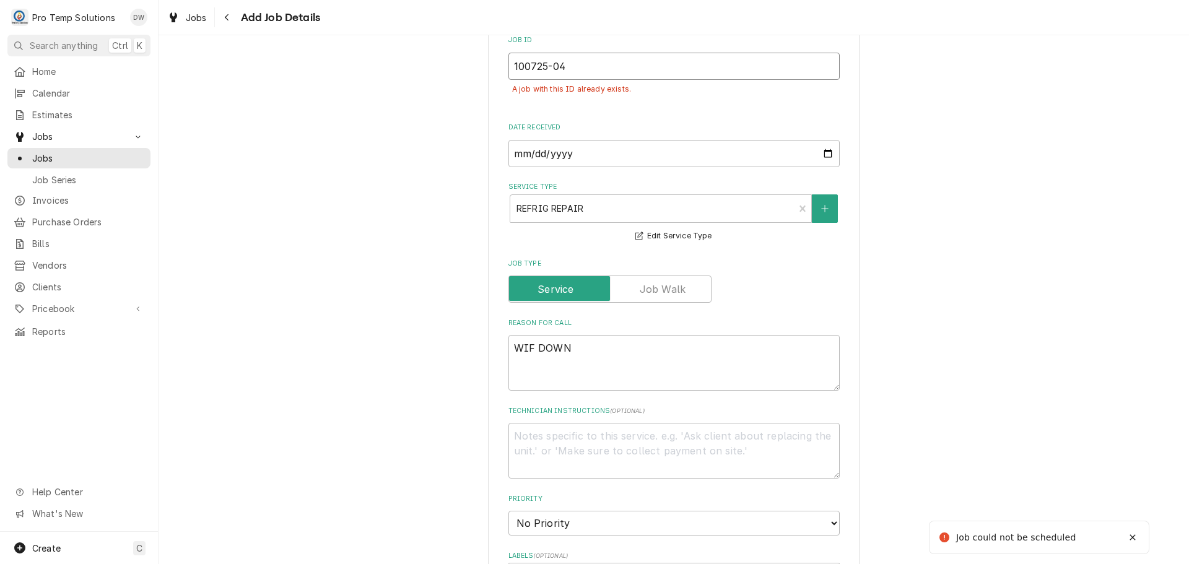
click at [580, 68] on input "100725-04" at bounding box center [674, 66] width 331 height 27
type textarea "x"
type input "100725-0"
type textarea "x"
type input "100725-05"
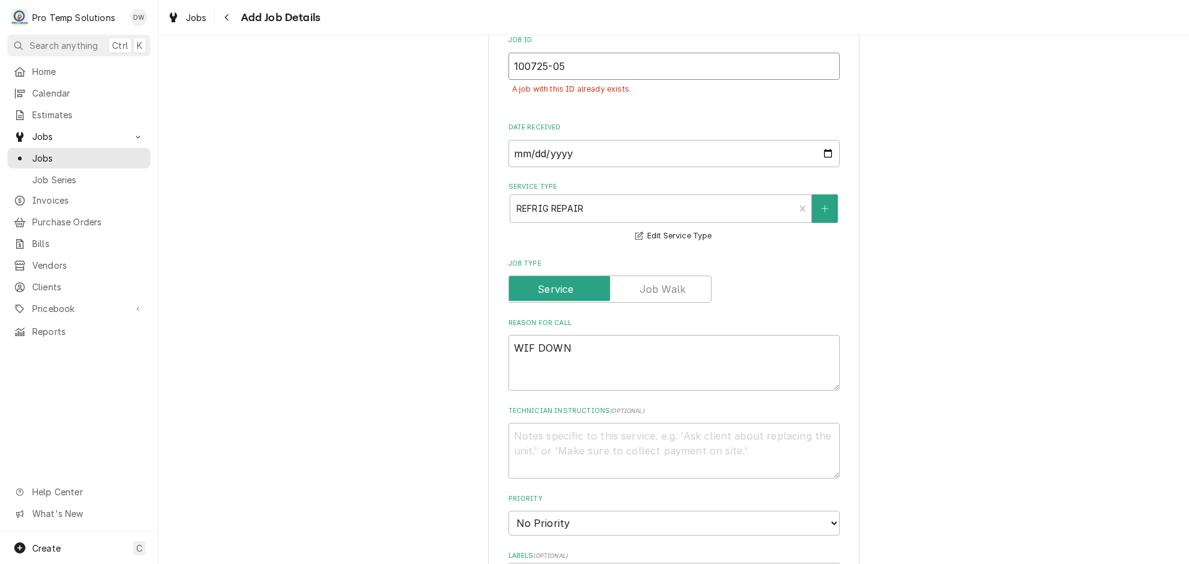
type textarea "x"
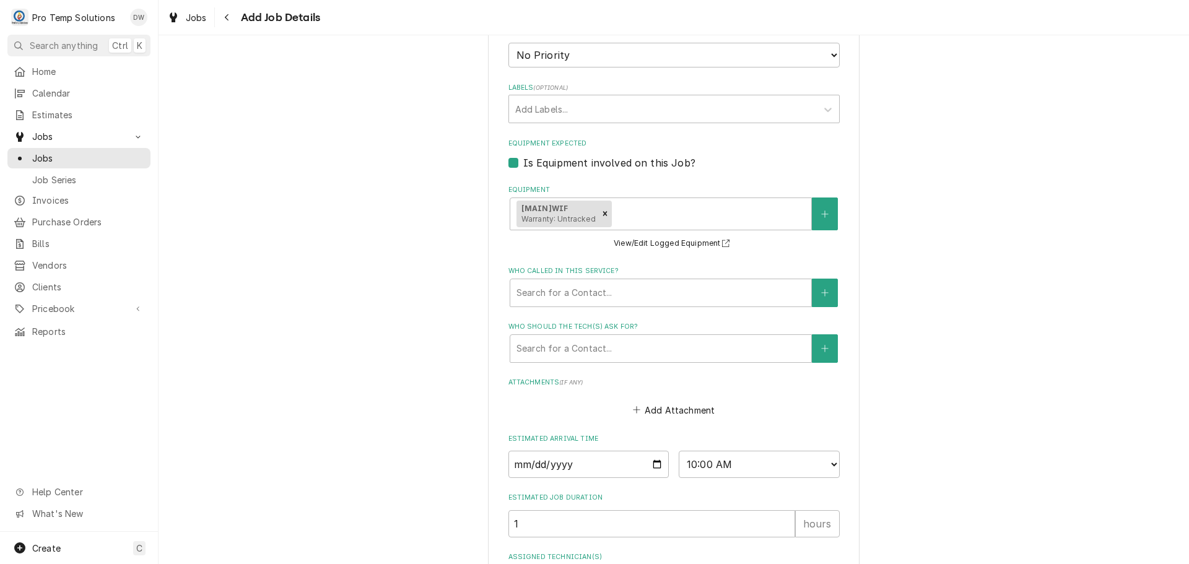
scroll to position [965, 0]
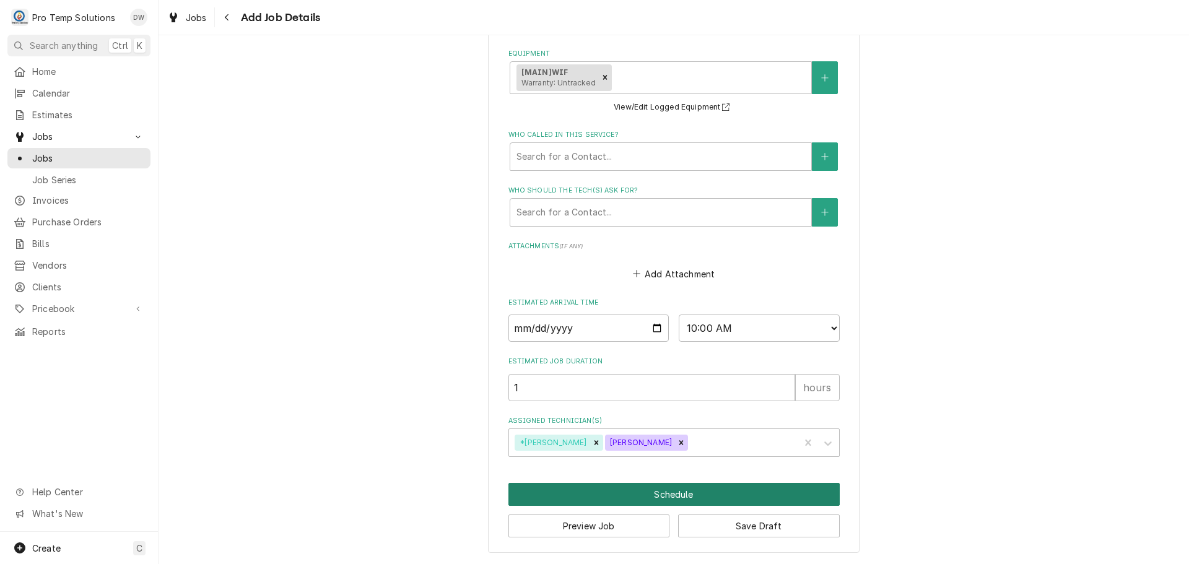
type input "100725-05"
click at [658, 486] on button "Schedule" at bounding box center [674, 494] width 331 height 23
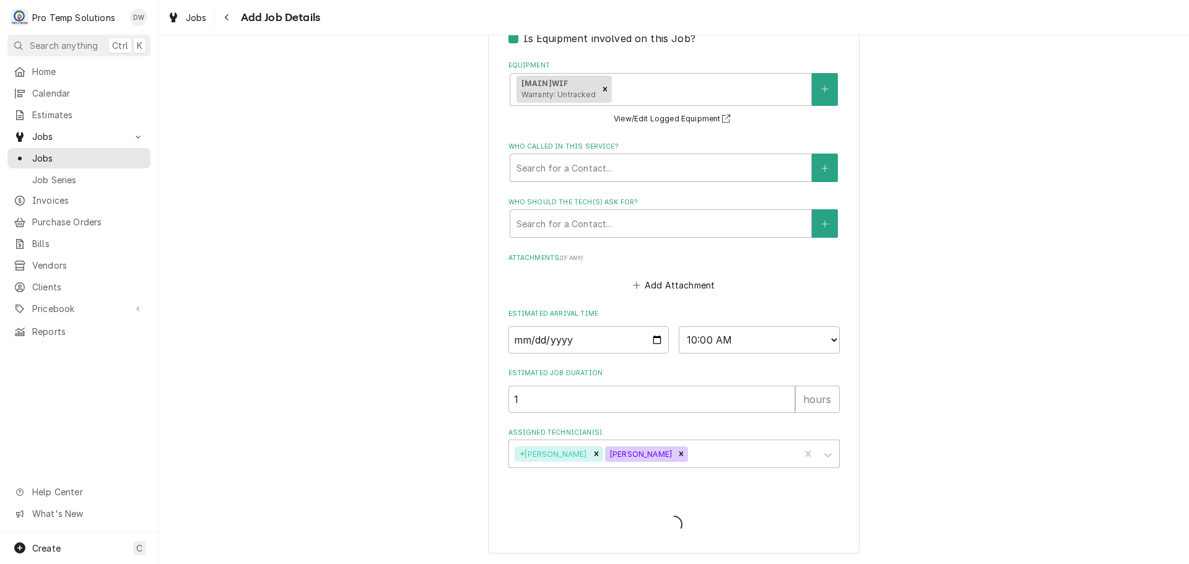
scroll to position [925, 0]
type textarea "x"
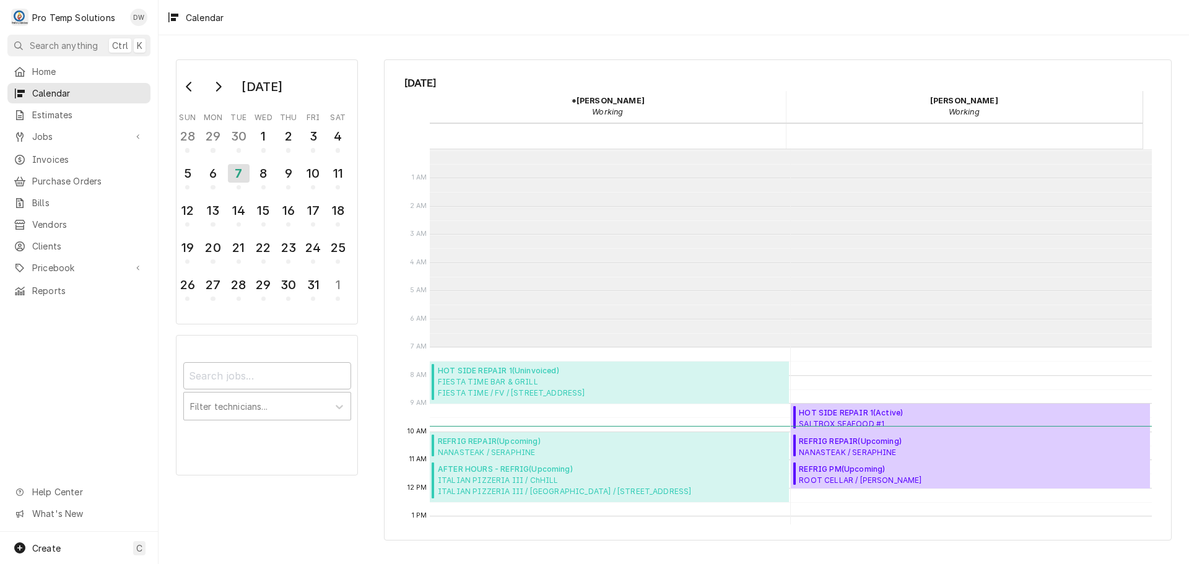
scroll to position [198, 0]
